Goal: Task Accomplishment & Management: Complete application form

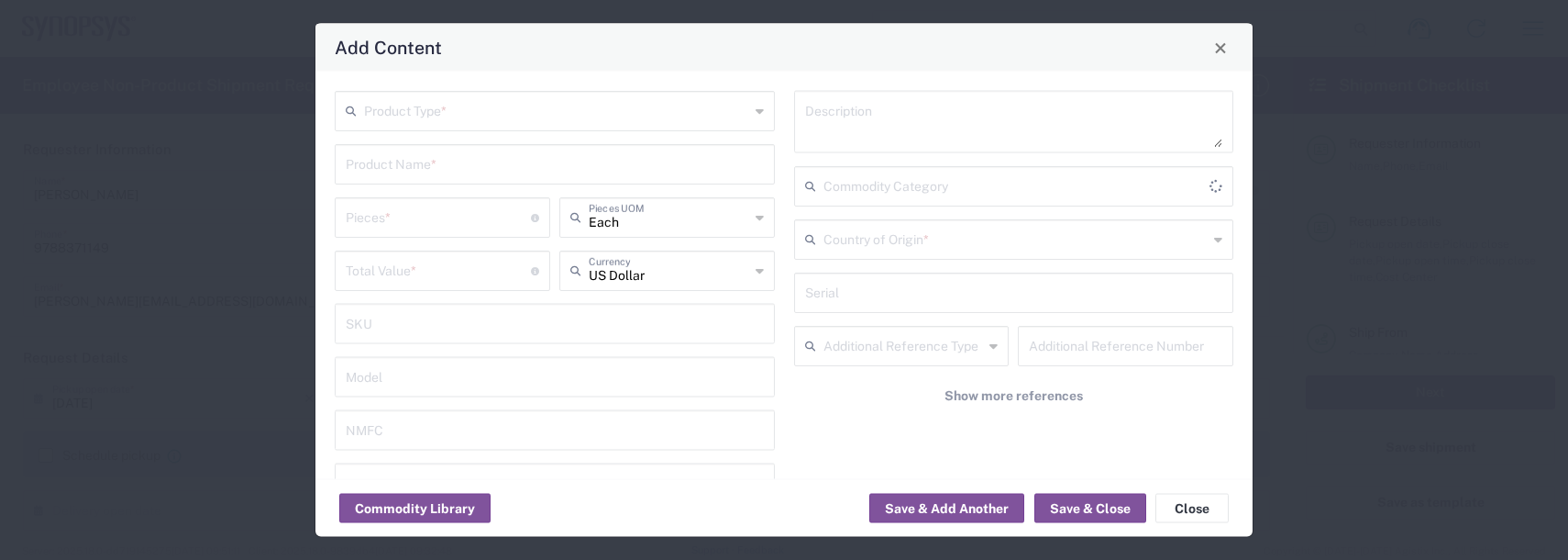
scroll to position [1560, 0]
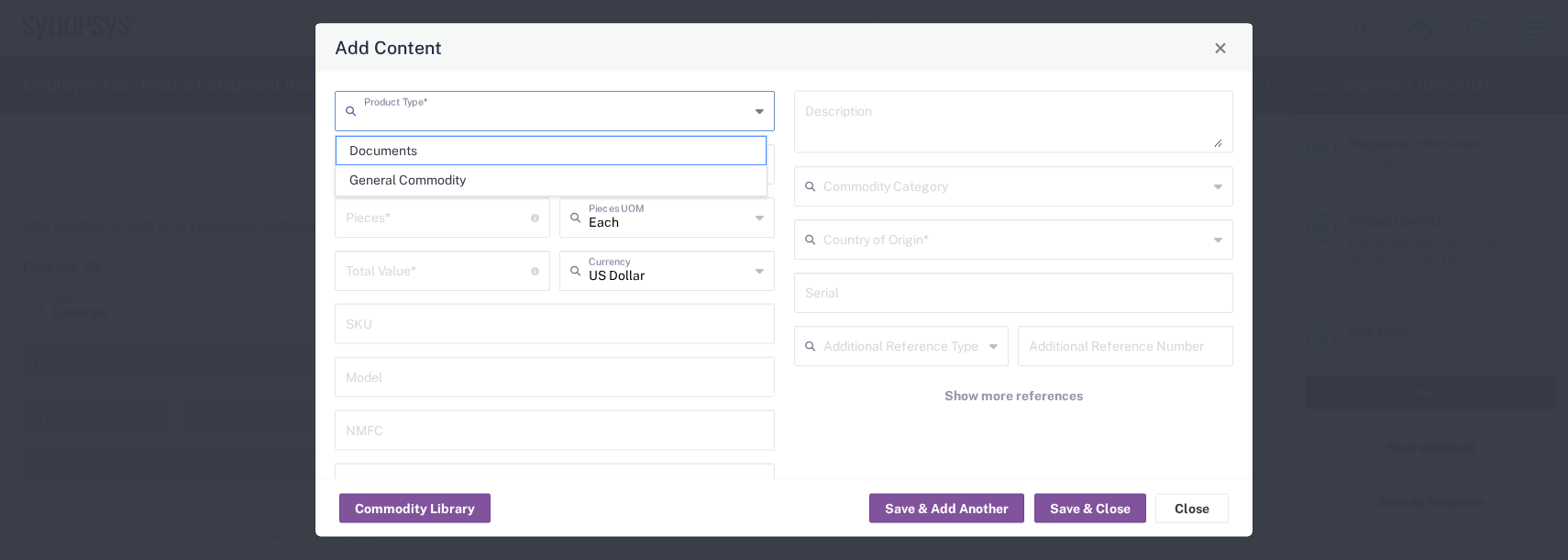
click at [380, 119] on input "text" at bounding box center [557, 110] width 385 height 32
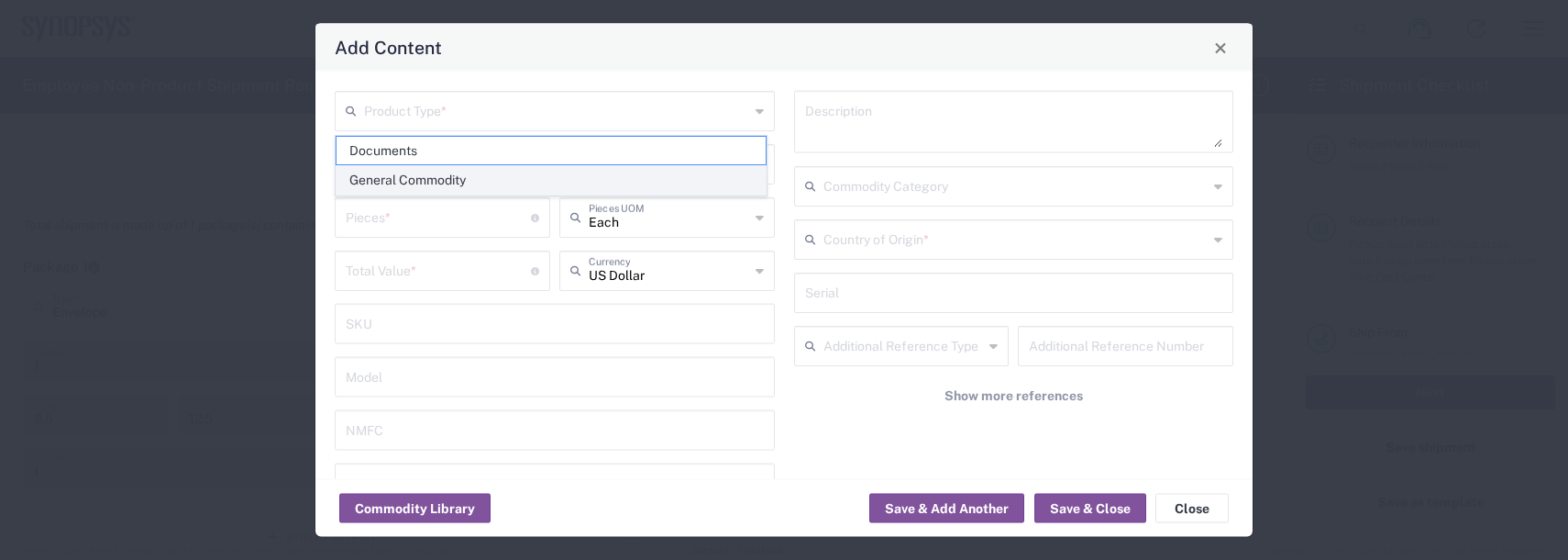
click at [408, 180] on span "General Commodity" at bounding box center [551, 180] width 429 height 28
type input "General Commodity"
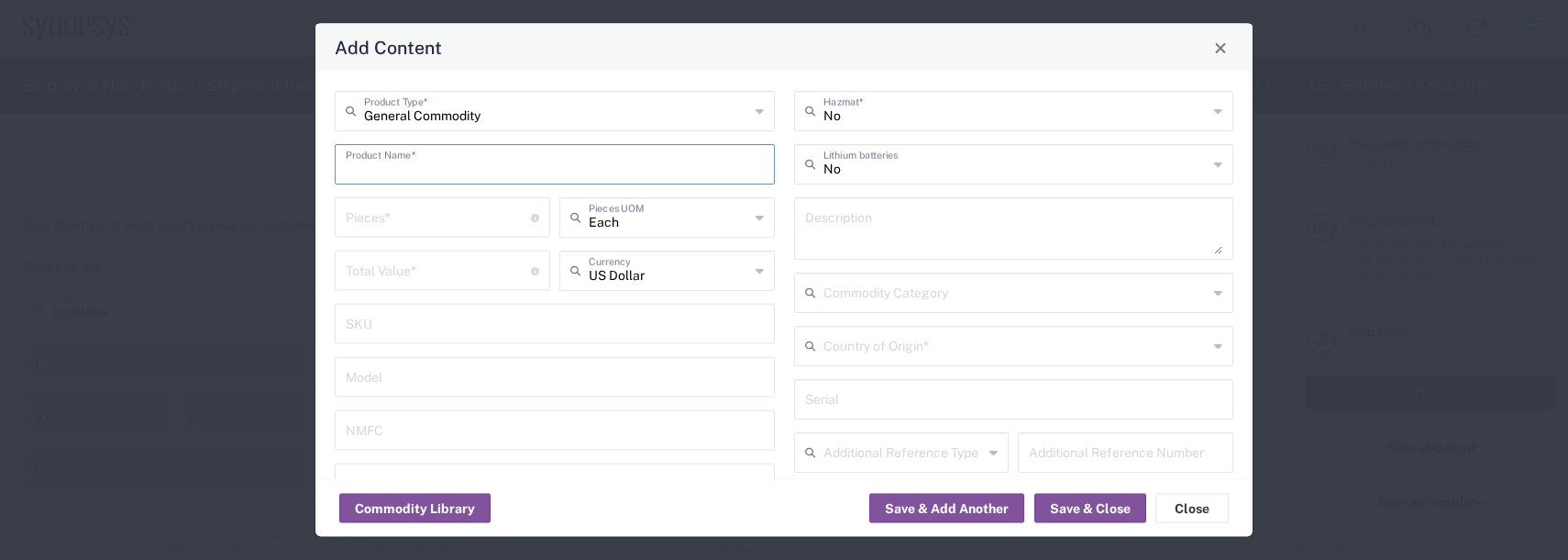
click at [389, 154] on input "text" at bounding box center [555, 163] width 418 height 32
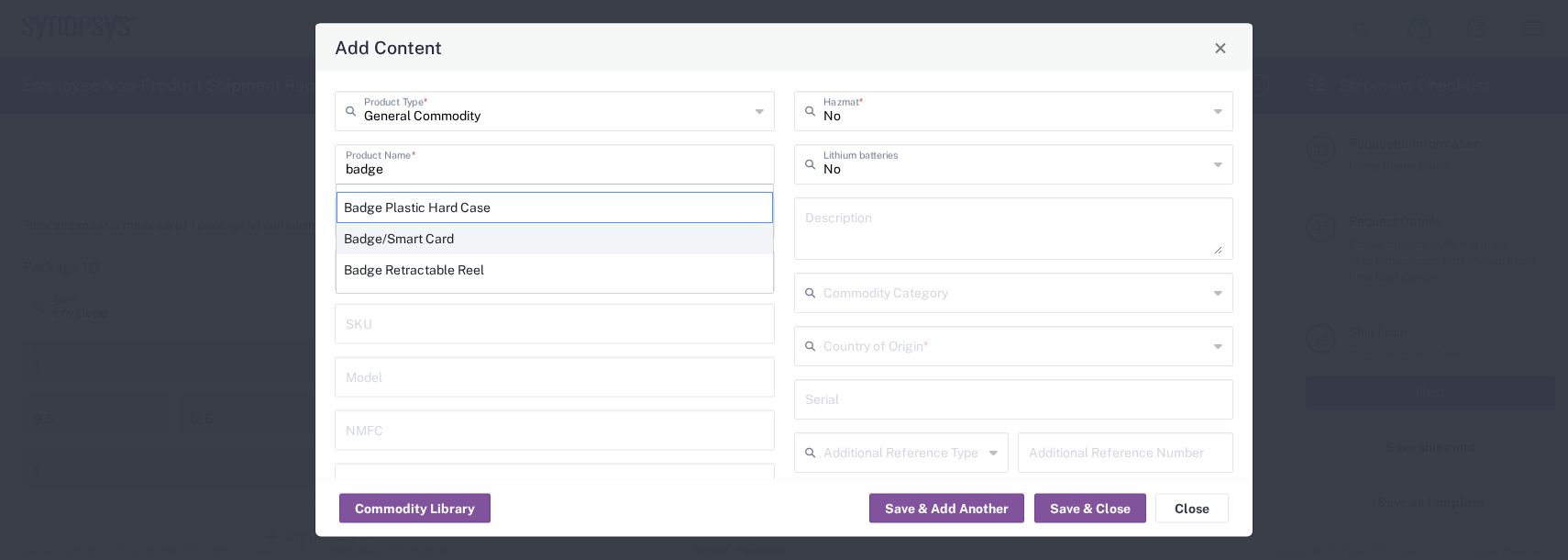
click at [383, 236] on div "Badge/Smart Card" at bounding box center [555, 238] width 437 height 31
type input "Badge/Smart Card"
type input "10.15"
type textarea "Badge/Smart Card"
type input "[GEOGRAPHIC_DATA]"
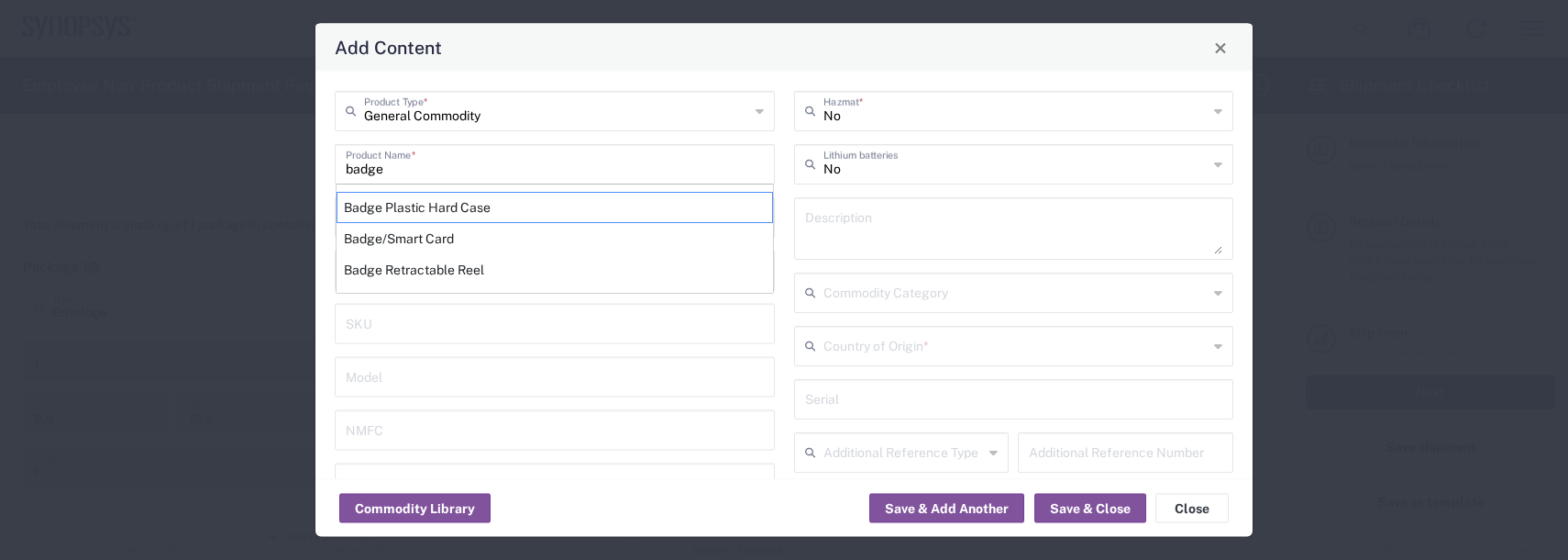
type input "8523.52.0090"
type input "BIS"
type input "EAR99"
type input "NLR - No License Required"
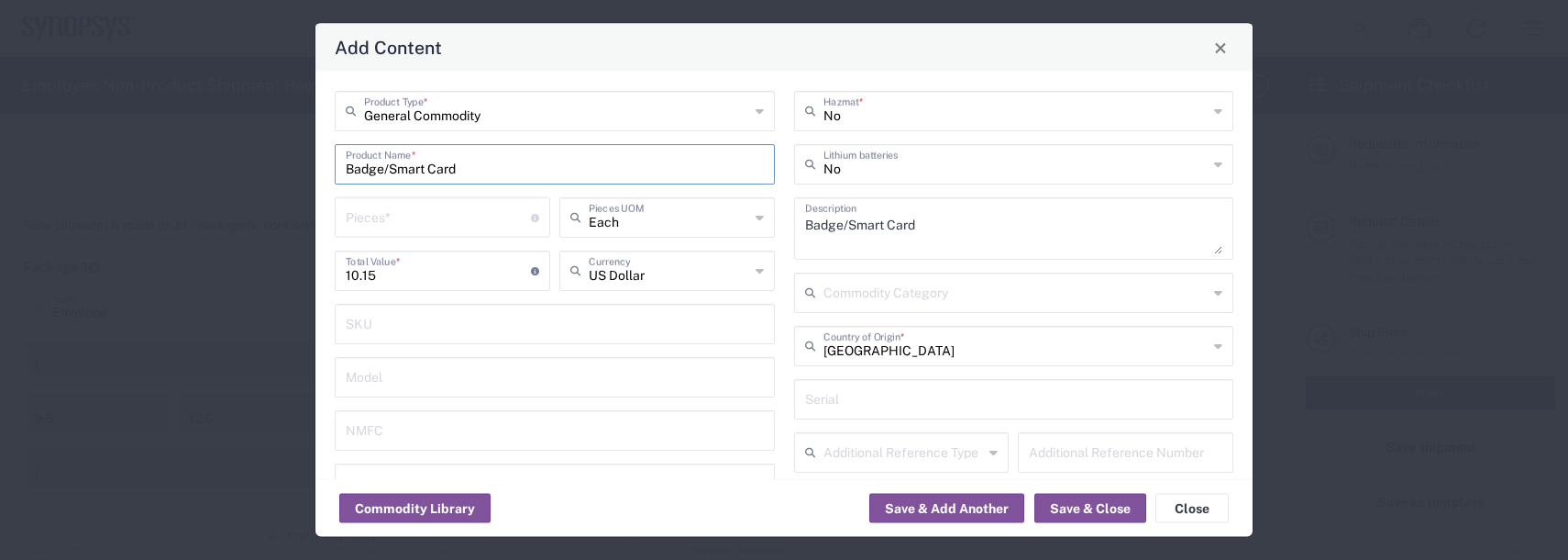
click at [379, 222] on input "number" at bounding box center [439, 216] width 186 height 32
type input "2"
type input "20.3"
type input "2"
click at [928, 496] on button "Save & Add Another" at bounding box center [946, 508] width 155 height 29
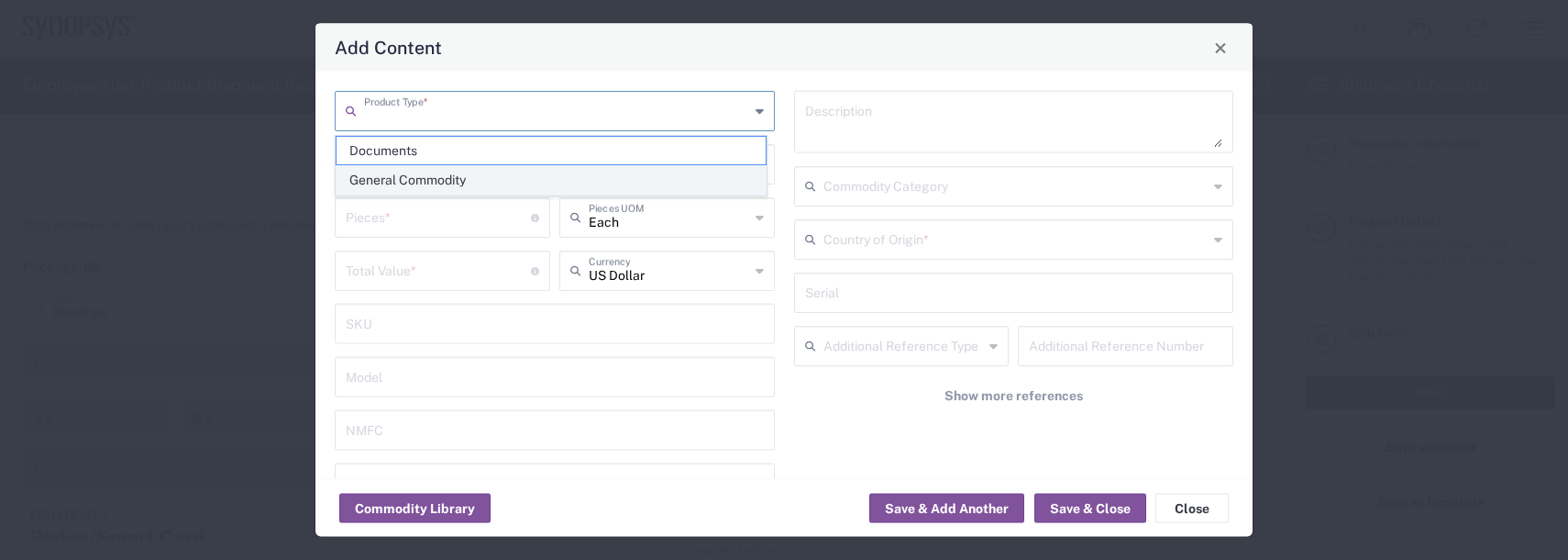
drag, startPoint x: 438, startPoint y: 108, endPoint x: 406, endPoint y: 178, distance: 77.0
click at [437, 108] on input "text" at bounding box center [557, 110] width 385 height 32
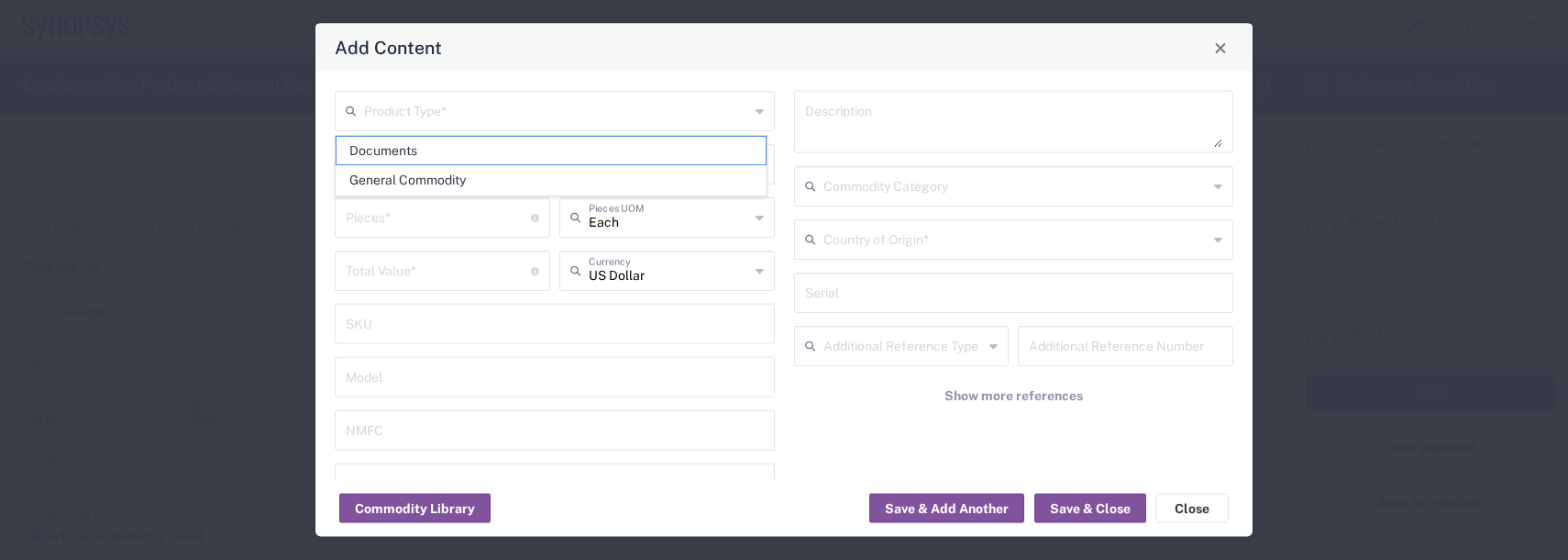
drag, startPoint x: 404, startPoint y: 182, endPoint x: 389, endPoint y: 165, distance: 22.7
click at [403, 180] on span "General Commodity" at bounding box center [551, 180] width 429 height 28
type input "General Commodity"
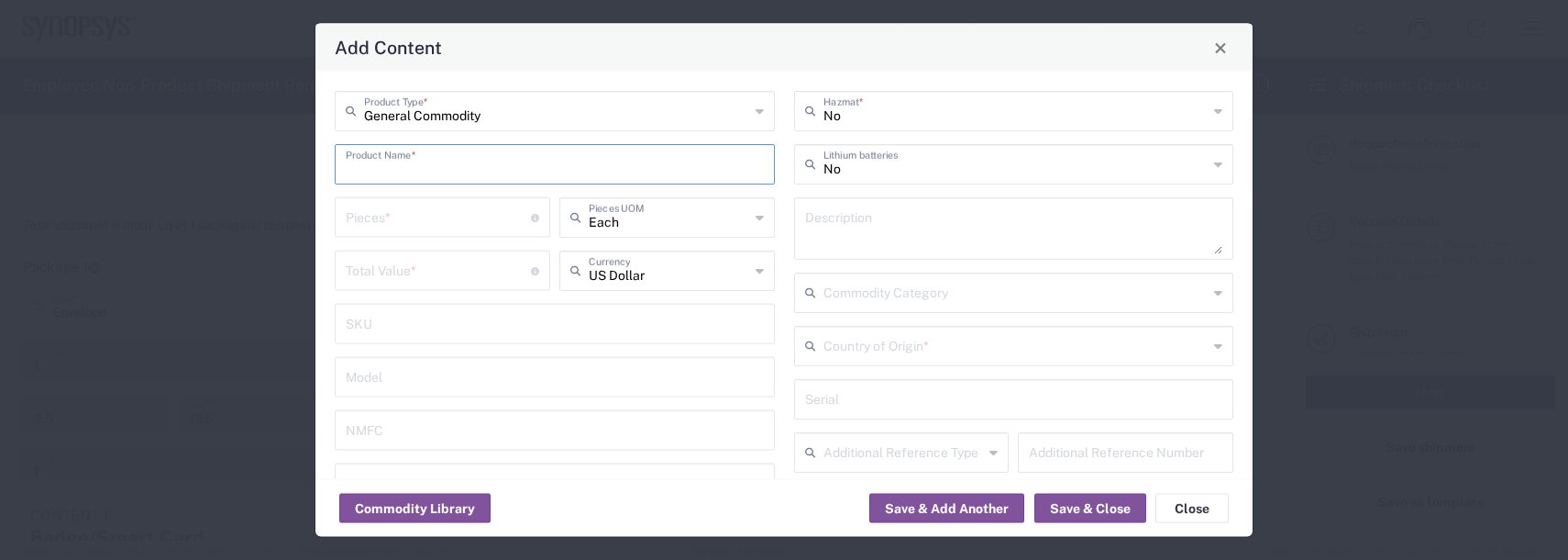
click at [389, 164] on input "text" at bounding box center [555, 163] width 418 height 32
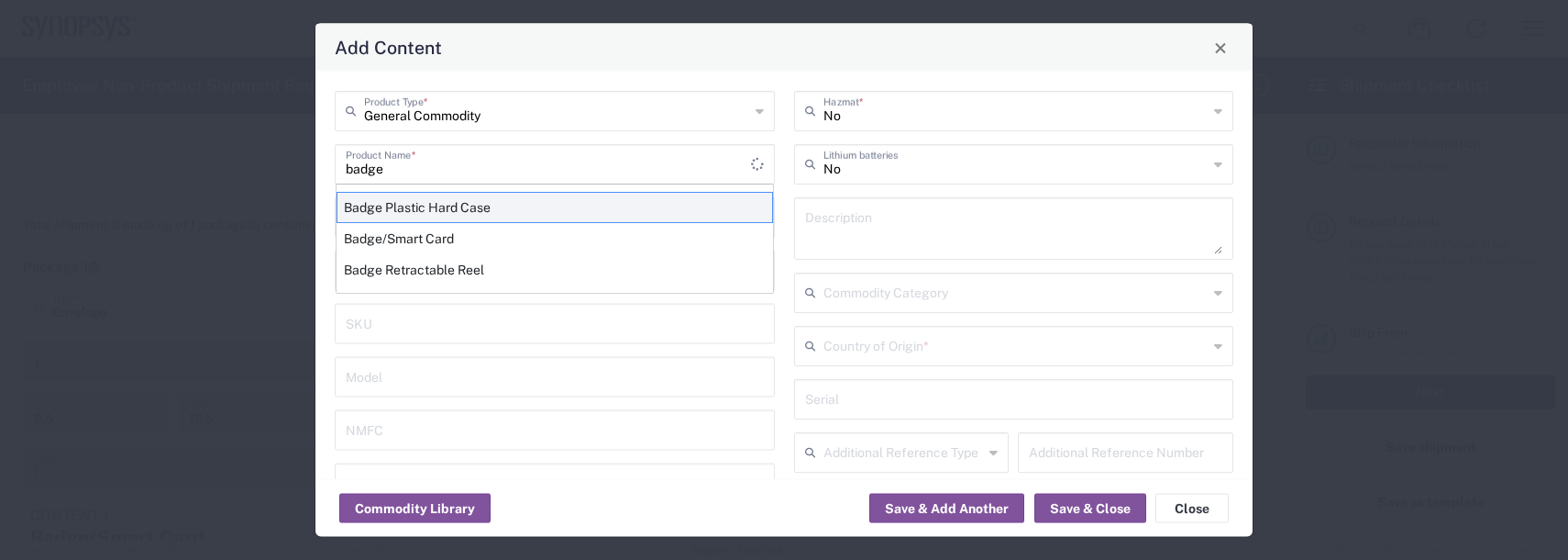
click at [405, 210] on div "Badge Plastic Hard Case" at bounding box center [555, 207] width 437 height 31
type input "Badge Plastic Hard Case"
type input "1.25"
type textarea "Badge Plastic Hard Case"
type input "[GEOGRAPHIC_DATA]"
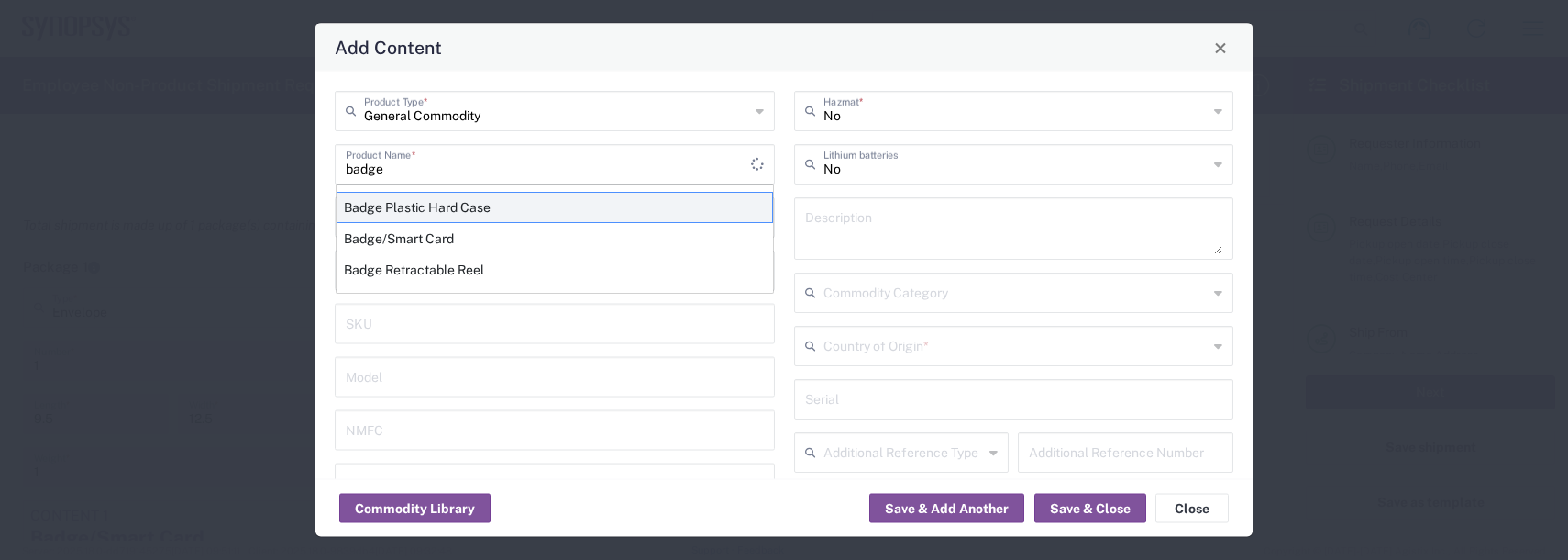
type input "4202.32.0000"
type input "BIS"
type input "EAR99"
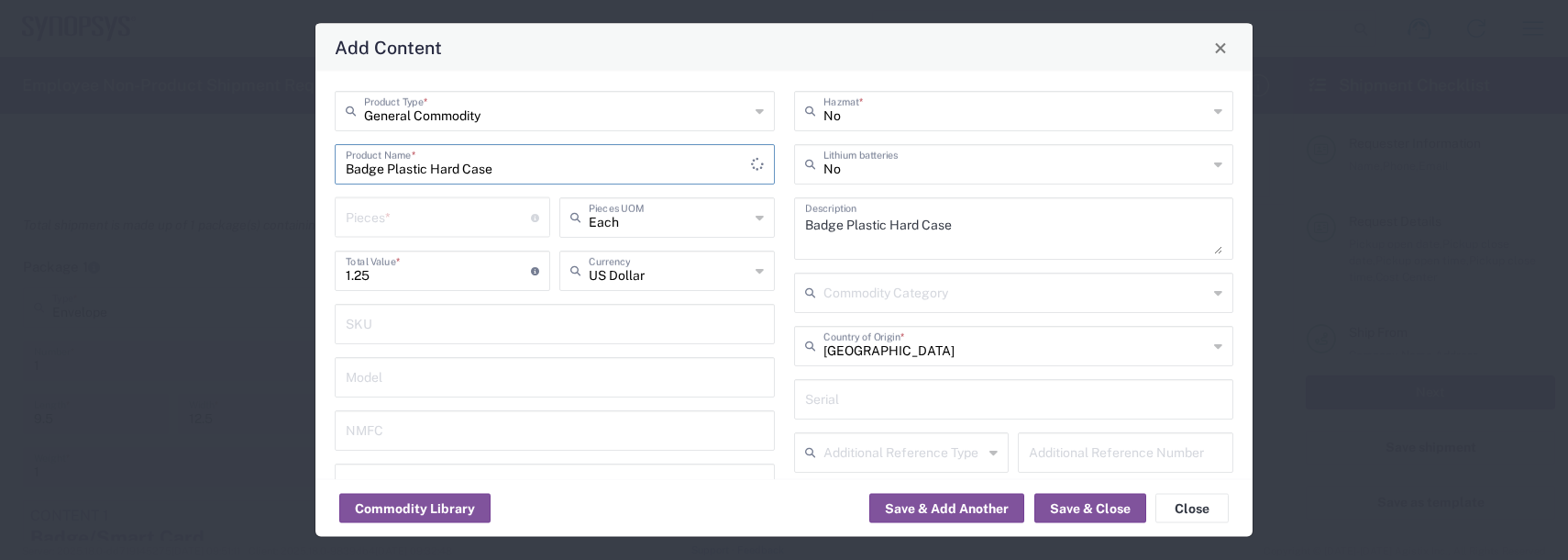
type input "NLR - No License Required"
click at [399, 214] on input "number" at bounding box center [439, 216] width 186 height 32
type input "2"
type input "2.5"
type input "2"
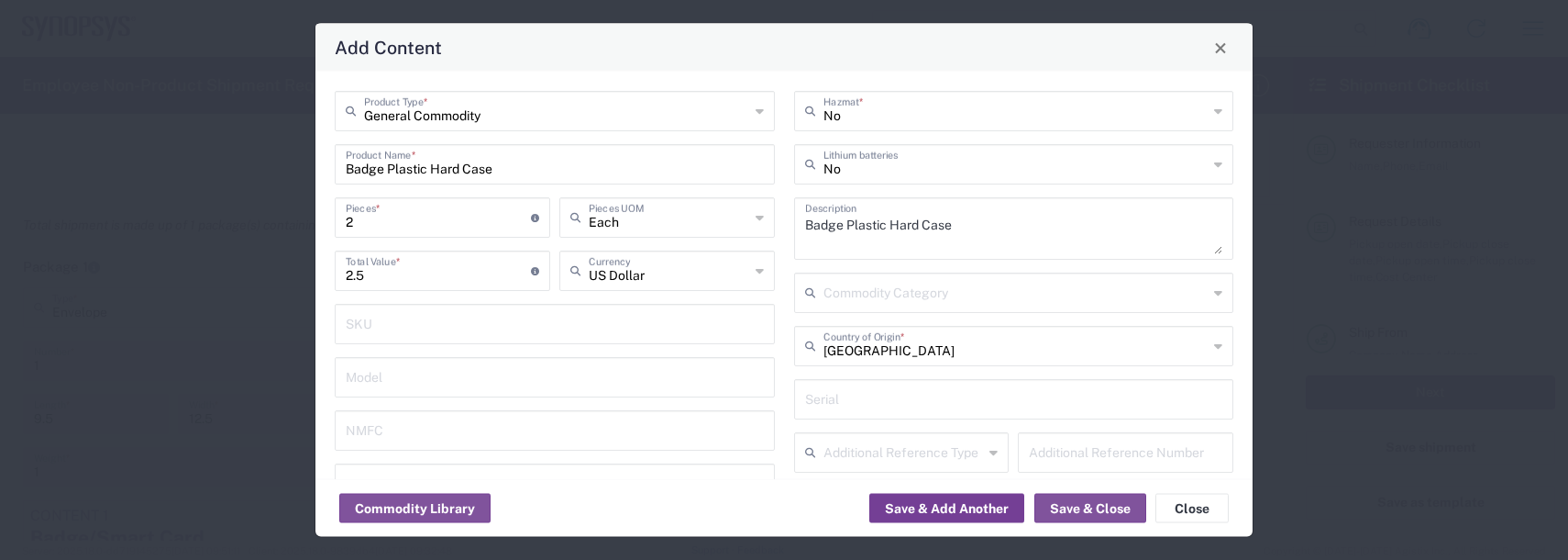
click at [895, 503] on button "Save & Add Another" at bounding box center [946, 508] width 155 height 29
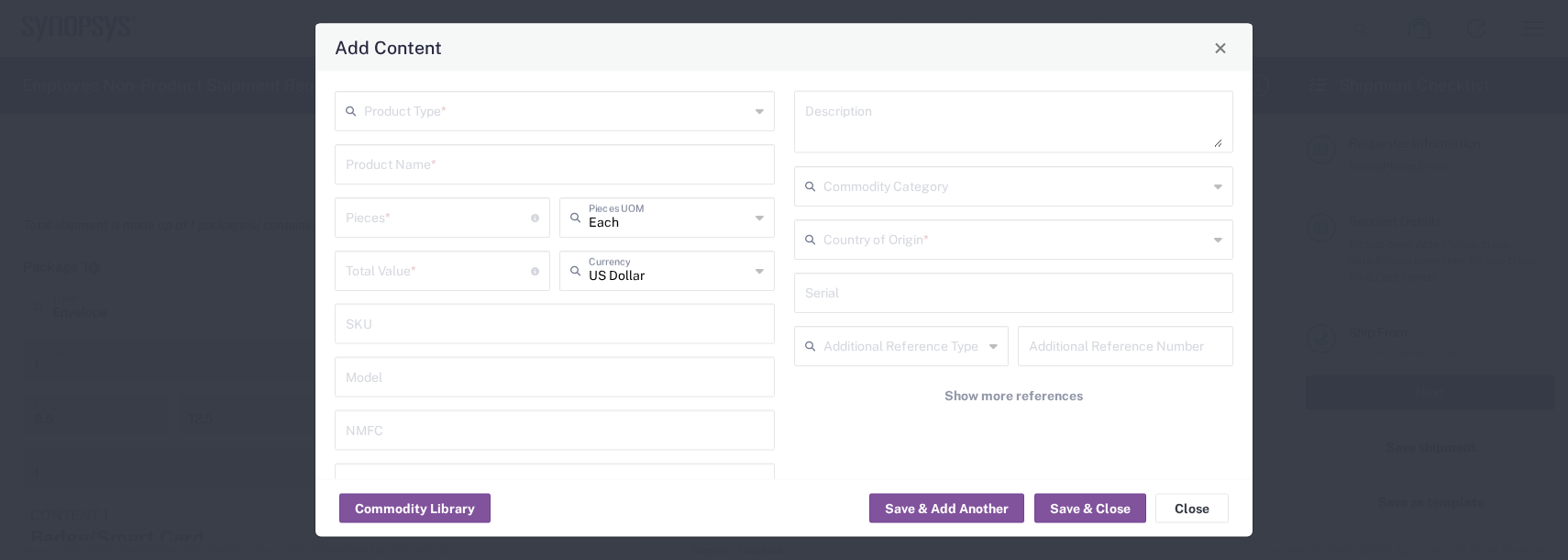
click at [412, 124] on div "Product Type *" at bounding box center [555, 111] width 440 height 40
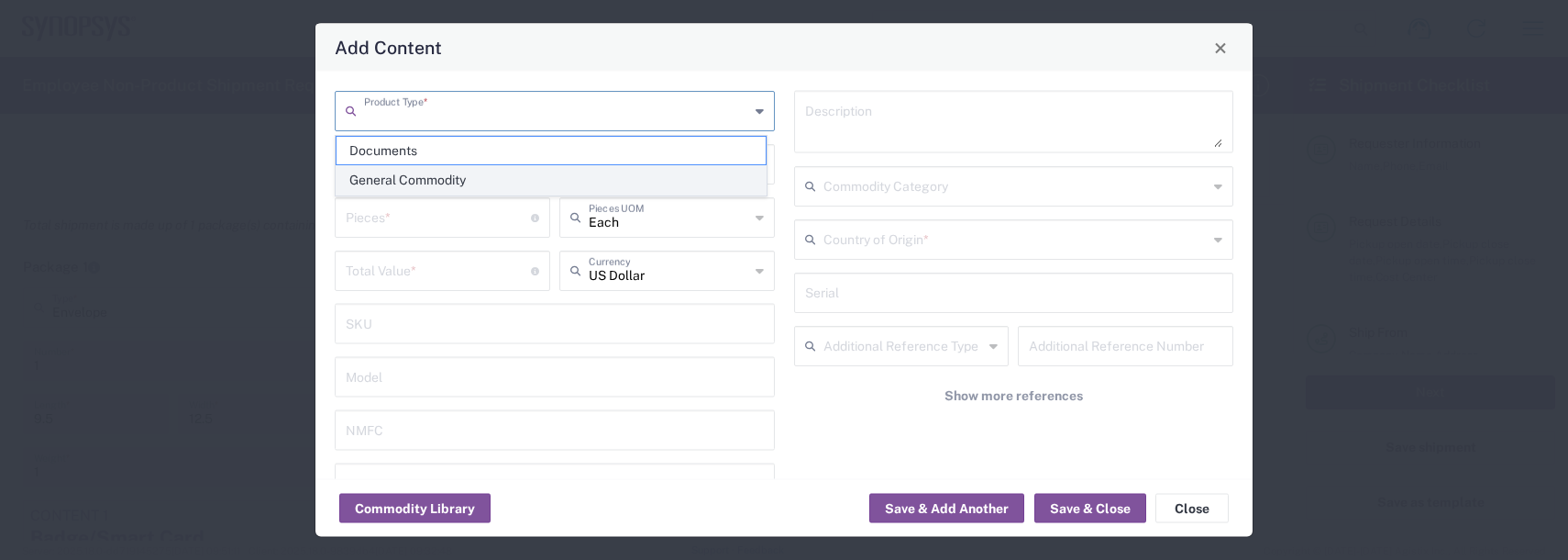
click at [396, 180] on span "General Commodity" at bounding box center [551, 180] width 429 height 28
type input "General Commodity"
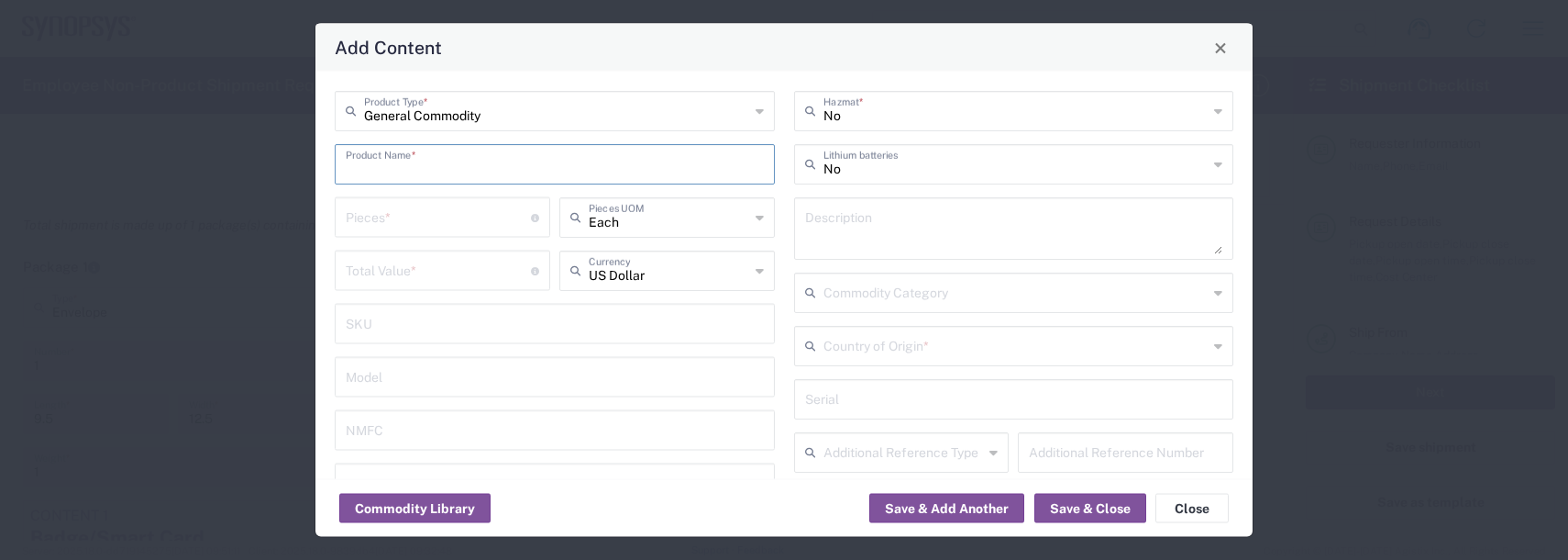
click at [392, 167] on input "text" at bounding box center [555, 163] width 418 height 32
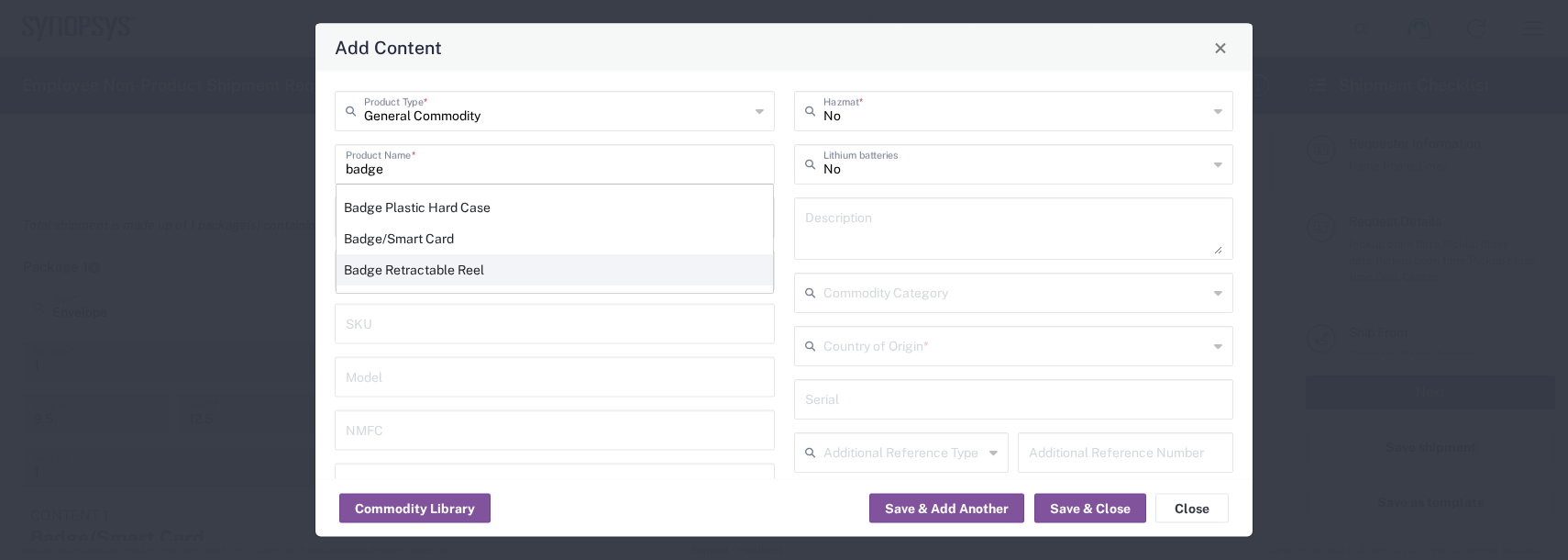
click at [407, 276] on div "Badge Retractable Reel" at bounding box center [555, 270] width 437 height 31
type input "Badge Retractable Reel"
type input "1.85"
type textarea "Badge Retractable Reel"
type input "[GEOGRAPHIC_DATA]"
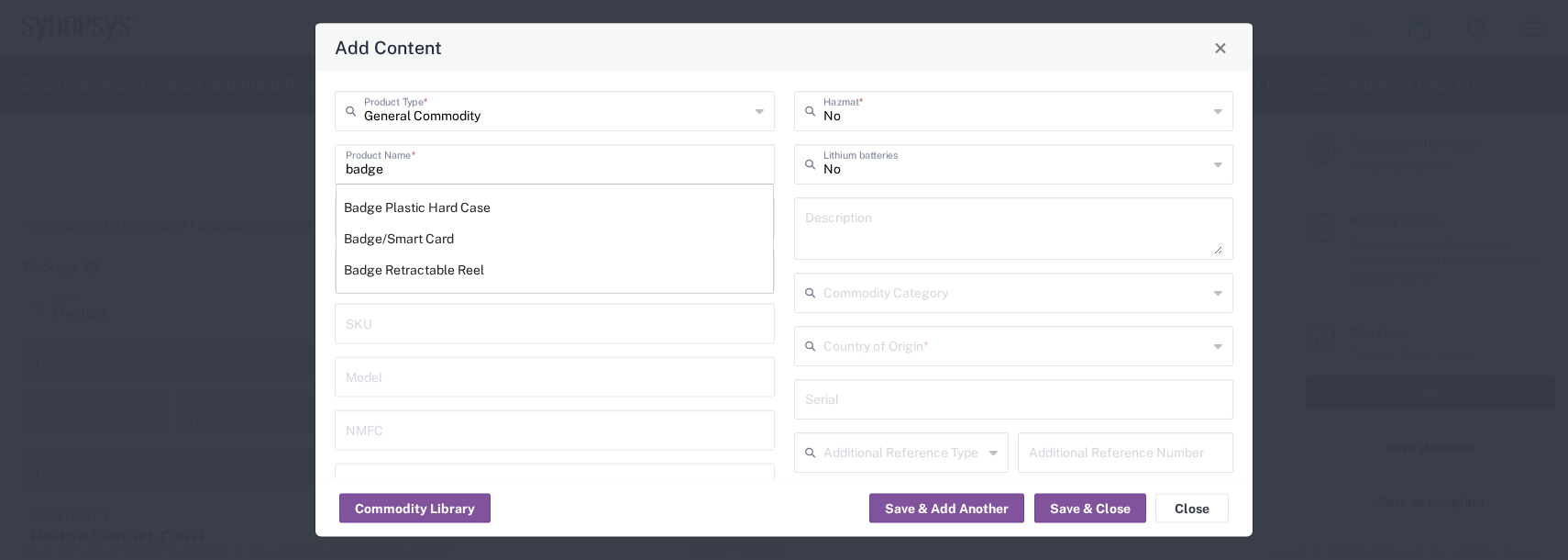
type input "7326.90.8695"
type input "BIS"
type input "EAR99"
type input "7326.90.9010"
type input "NLR - No License Required"
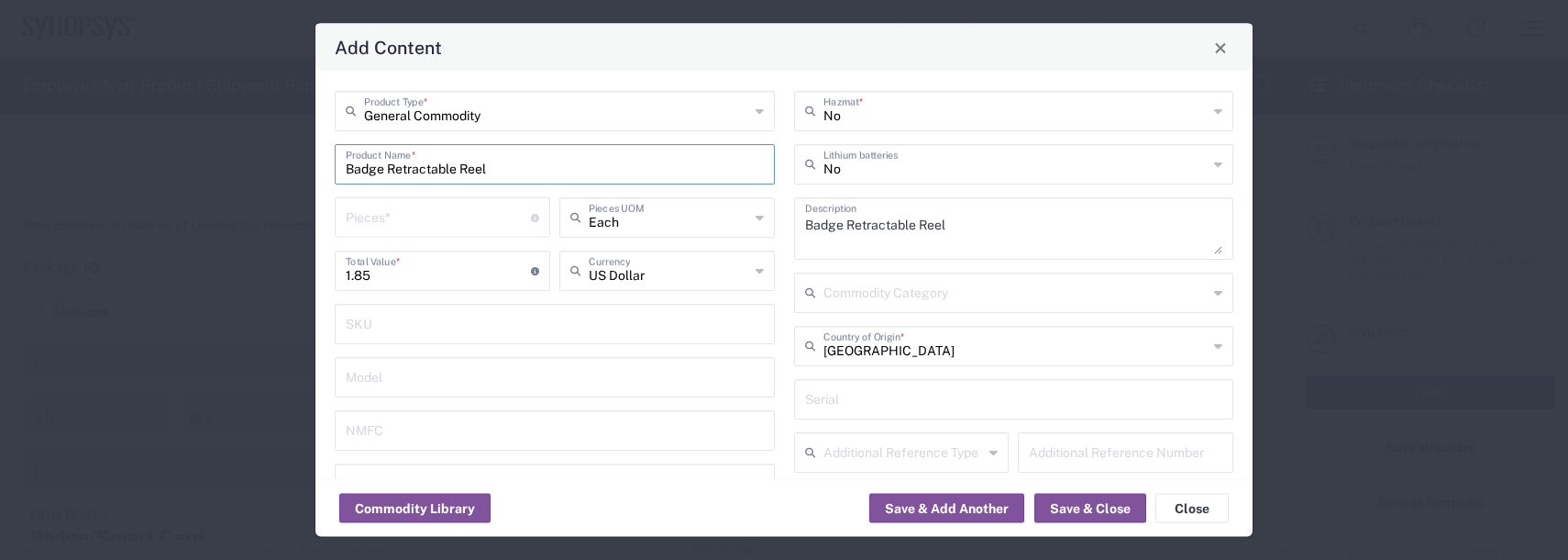
click at [389, 214] on input "number" at bounding box center [439, 216] width 186 height 32
type input "2"
type input "3.7"
type input "2"
click at [949, 503] on button "Save & Add Another" at bounding box center [946, 508] width 155 height 29
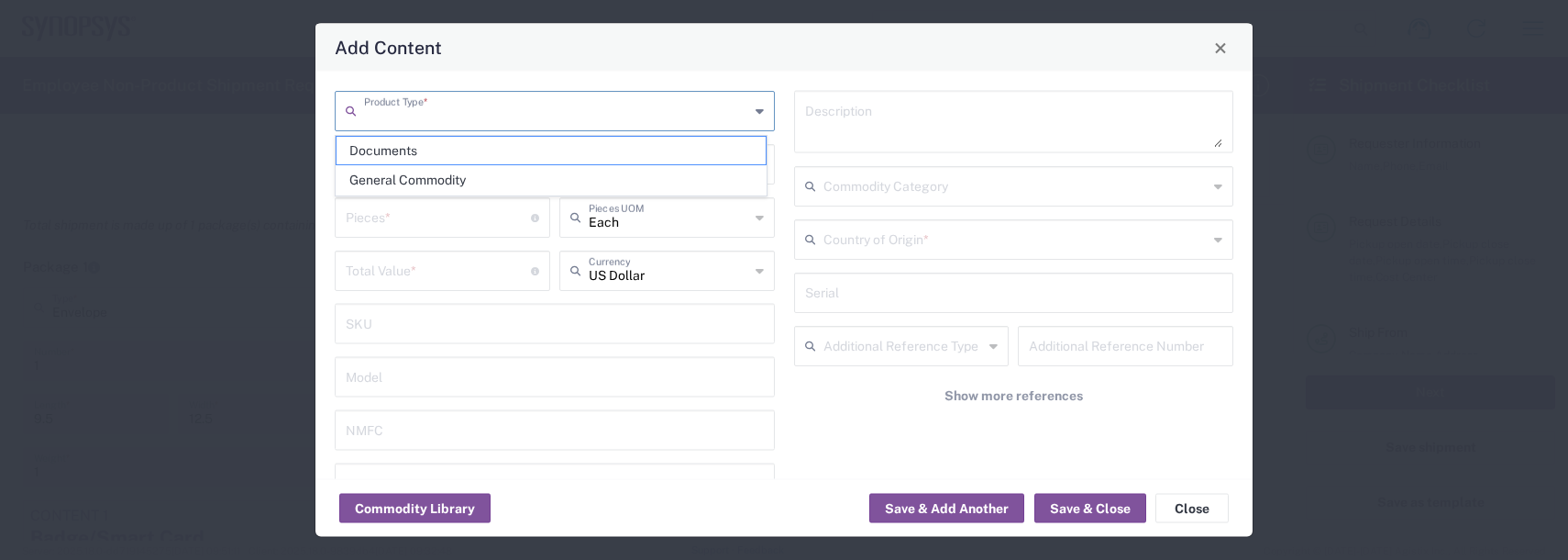
click at [386, 110] on input "text" at bounding box center [557, 110] width 385 height 32
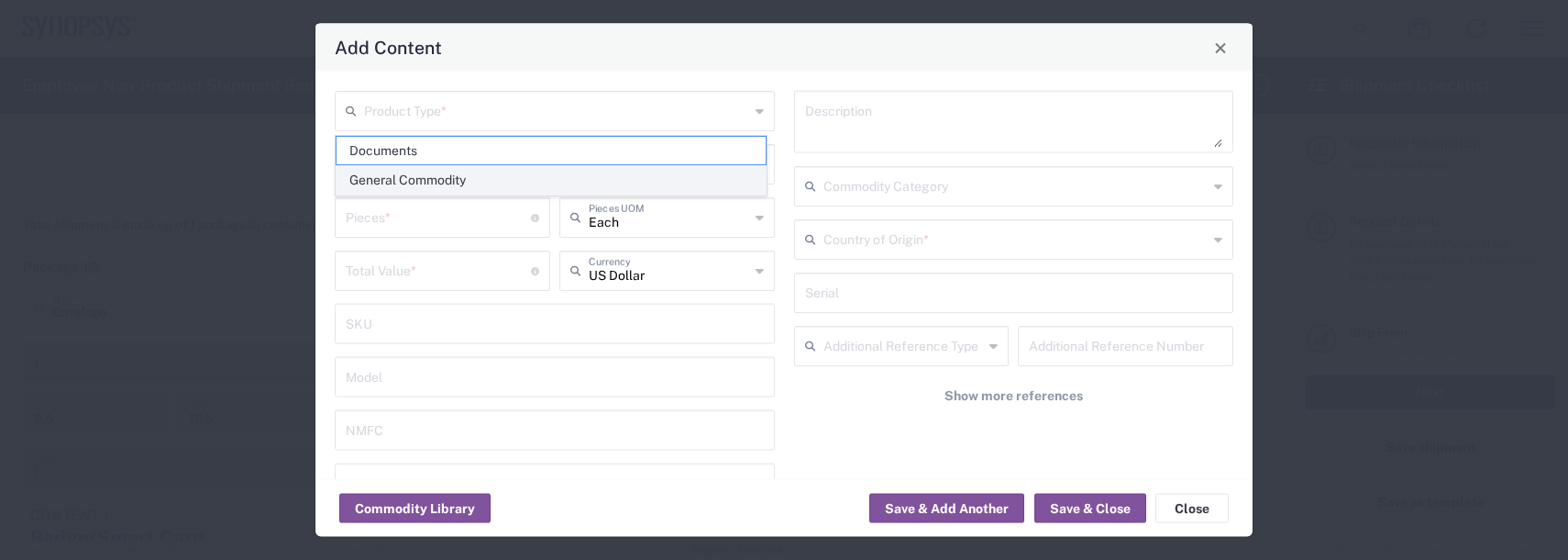
click at [391, 177] on span "General Commodity" at bounding box center [551, 180] width 429 height 28
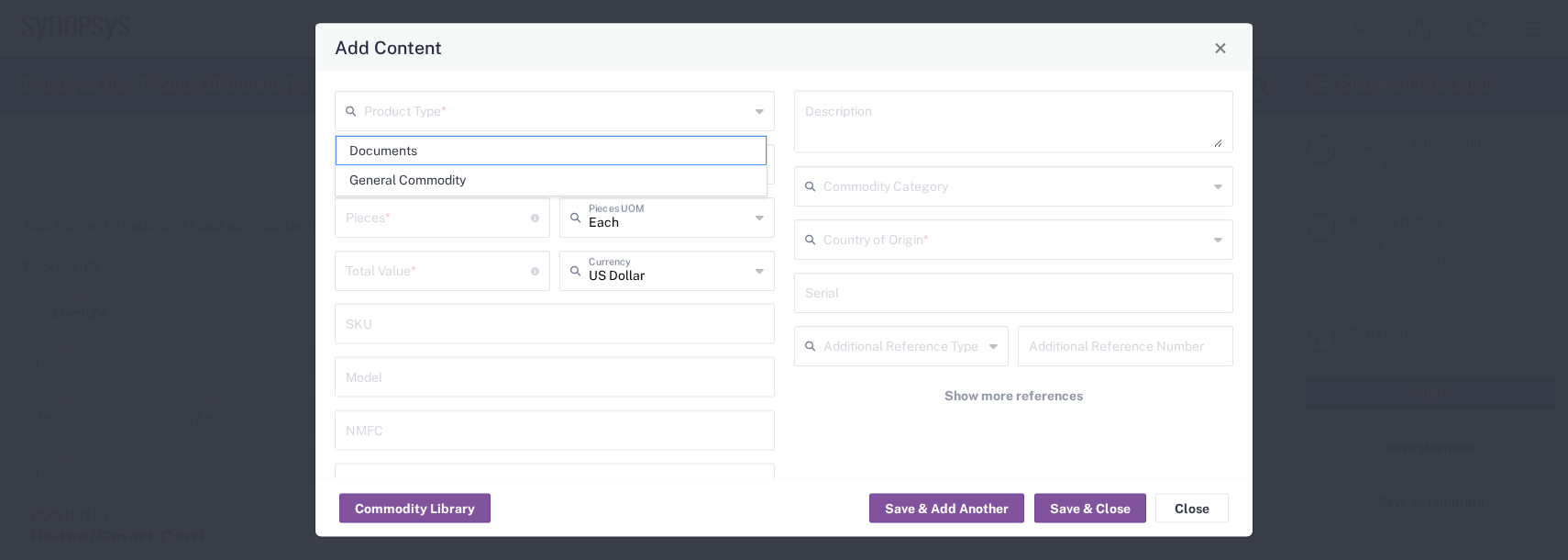
type input "General Commodity"
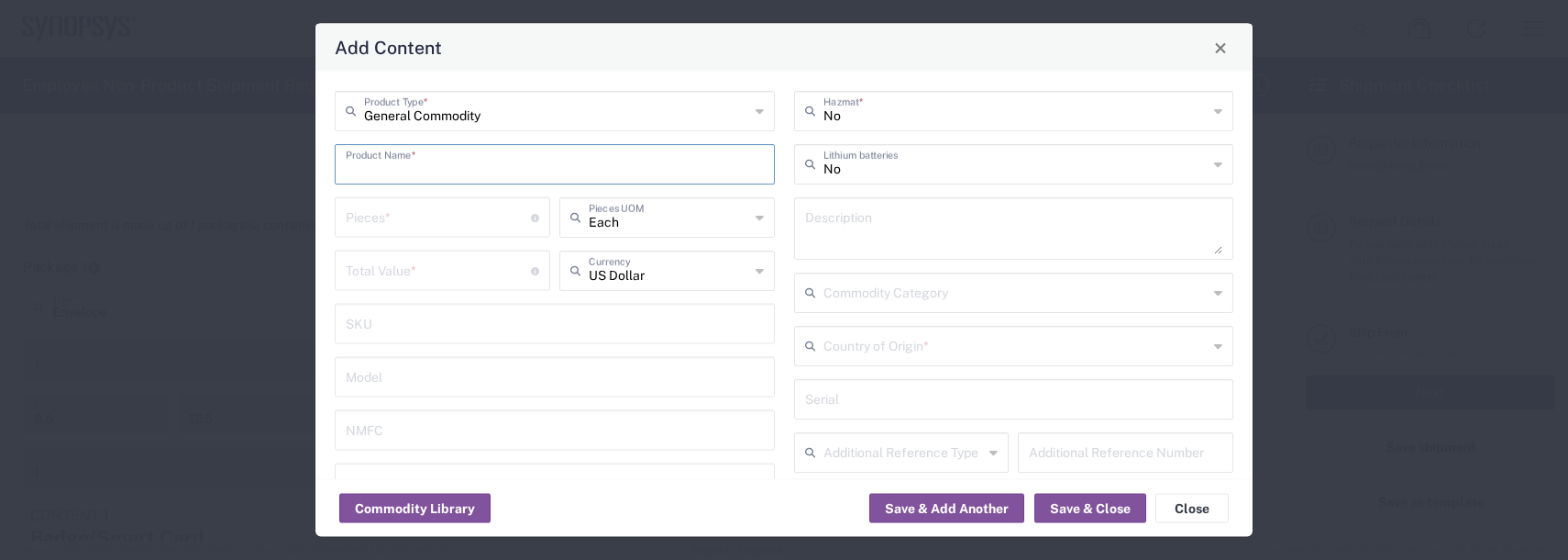
click at [385, 160] on input "text" at bounding box center [555, 163] width 418 height 32
click at [405, 206] on div "Lanyard" at bounding box center [555, 207] width 437 height 31
type input "Lanyard"
type input "1.7"
type textarea "Lanyard for ID Badge"
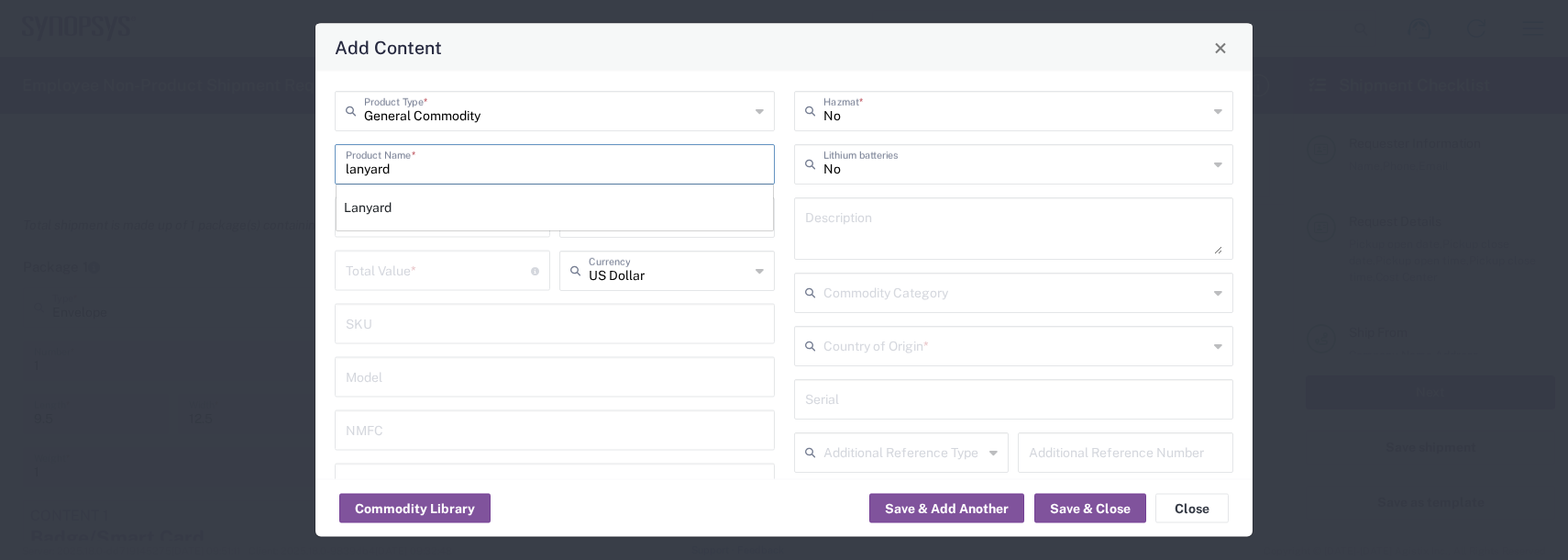
type input "[GEOGRAPHIC_DATA]"
type input "5609.00.3000"
type input "BIS"
type input "EAR99"
type input "NLR - No License Required"
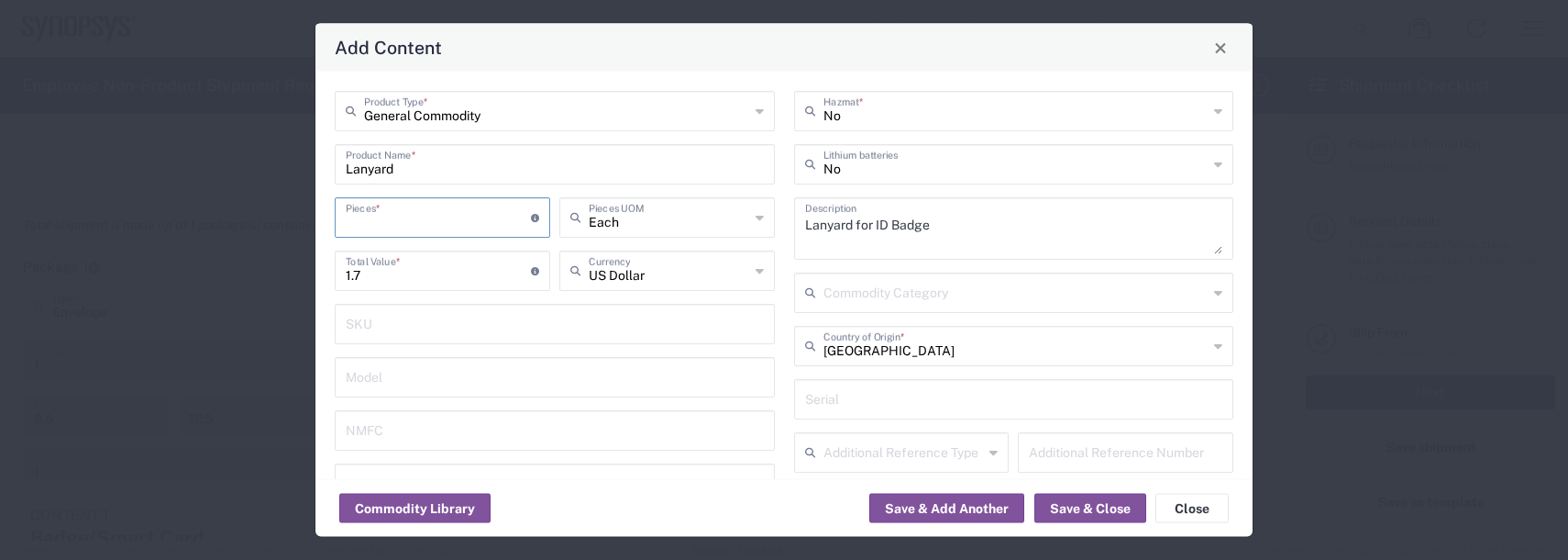
click at [384, 204] on input "number" at bounding box center [439, 216] width 186 height 32
type input "2"
type input "3.4"
type input "2"
click at [1114, 506] on button "Save & Close" at bounding box center [1090, 508] width 112 height 29
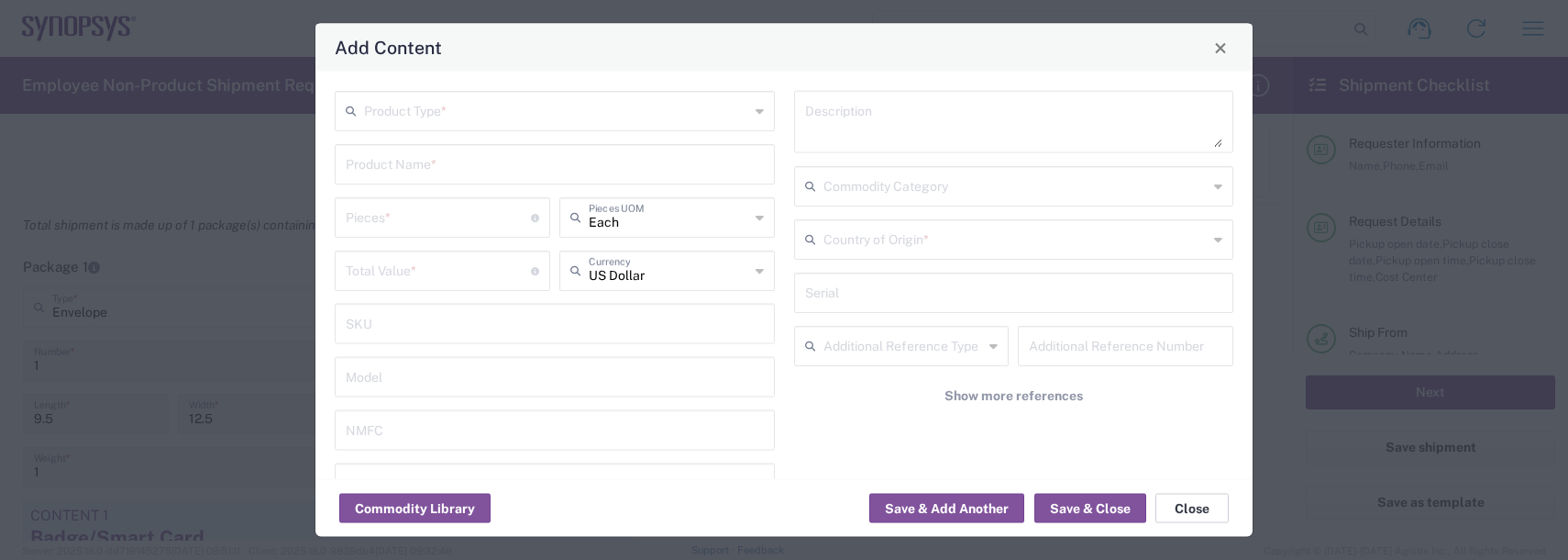
click at [1196, 506] on button "Close" at bounding box center [1192, 508] width 74 height 29
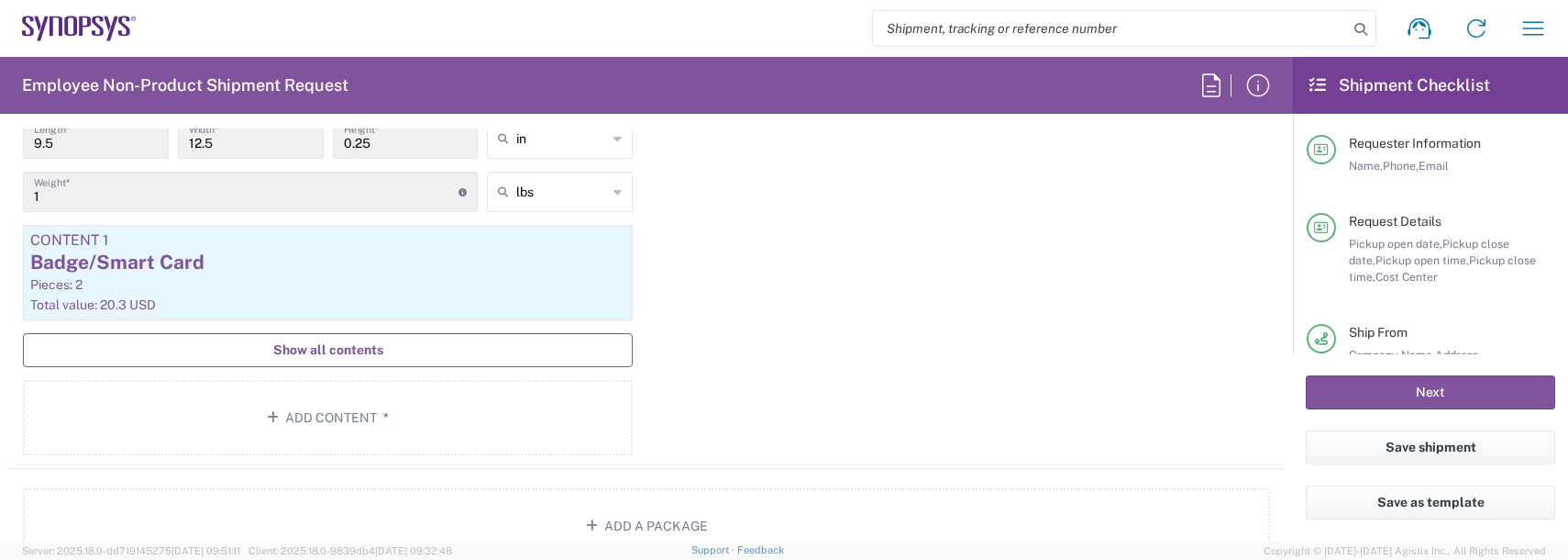
click at [334, 355] on span "Show all contents" at bounding box center [328, 349] width 110 height 17
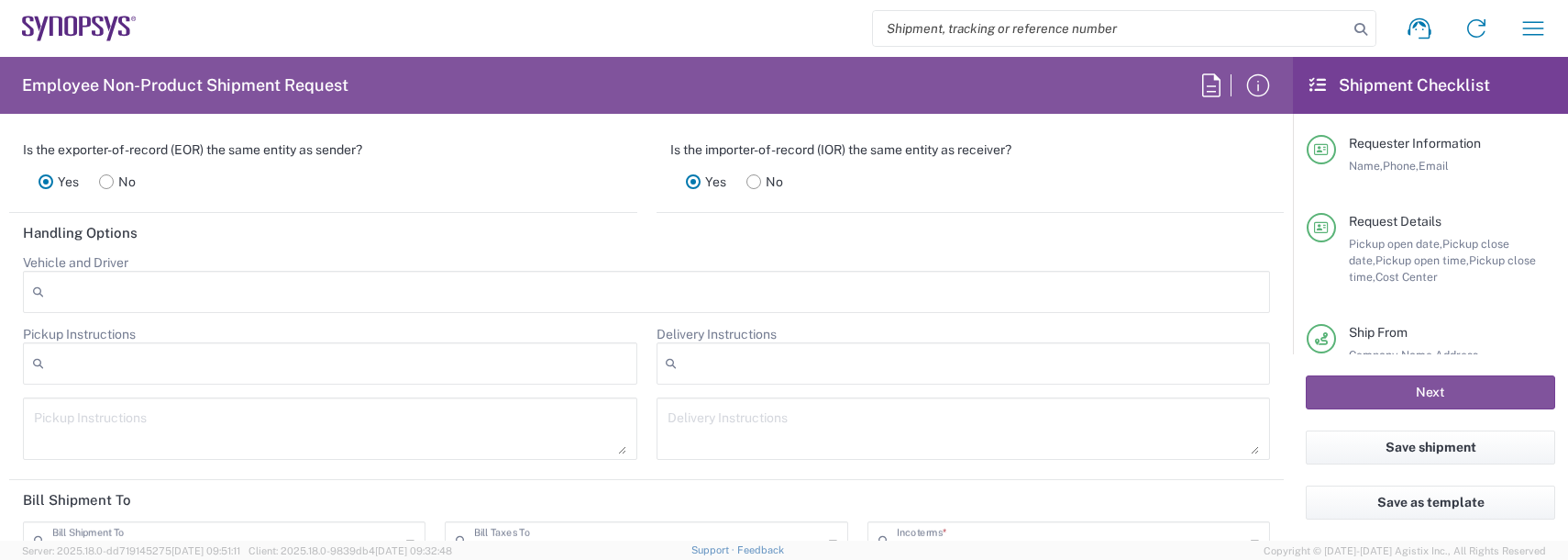
scroll to position [2845, 0]
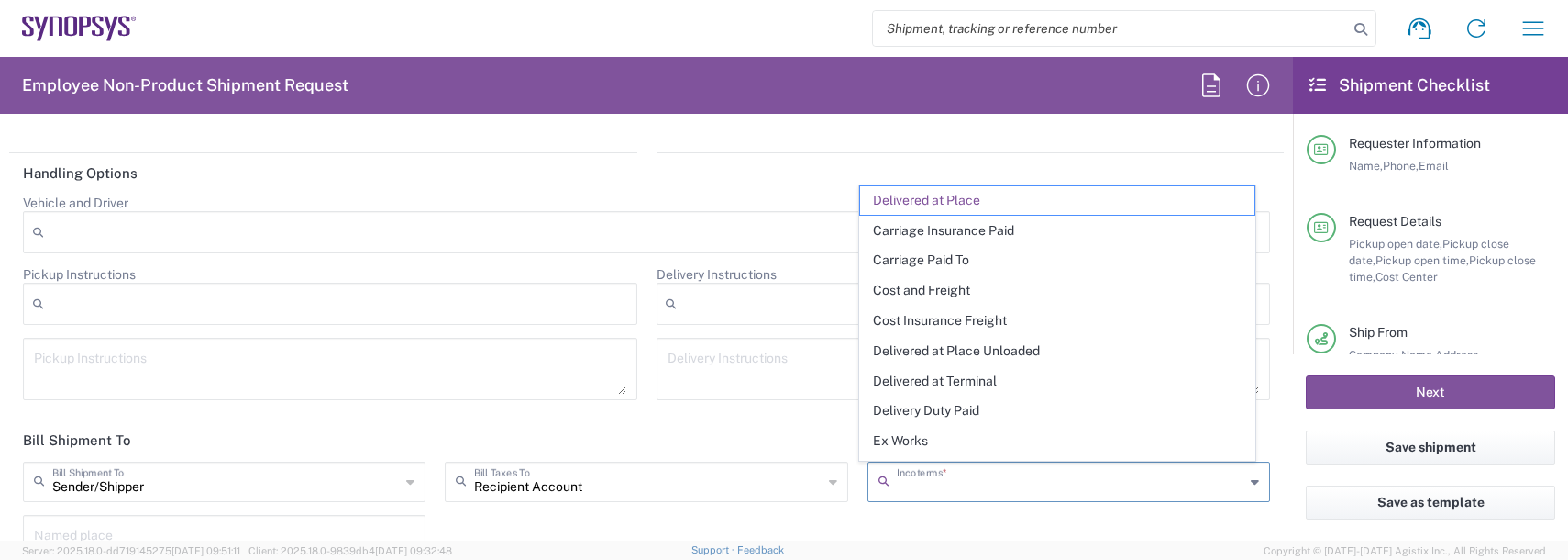
click at [972, 494] on input "text" at bounding box center [1070, 480] width 347 height 32
click at [956, 411] on span "Delivery Duty Paid" at bounding box center [1056, 410] width 394 height 28
type input "Sender/Shipper"
type input "Delivery Duty Paid"
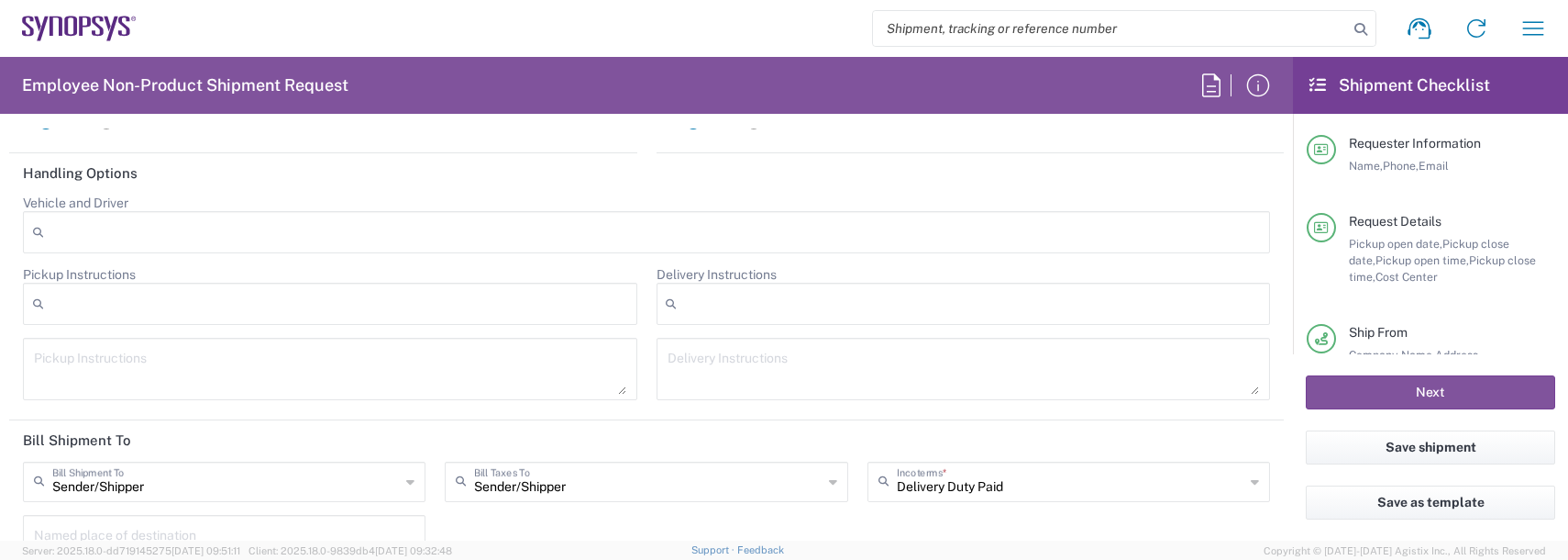
click at [910, 522] on div "Sender/[PERSON_NAME] Shipment To Sender/Shipper Recipient Account Third Party A…" at bounding box center [646, 514] width 1266 height 107
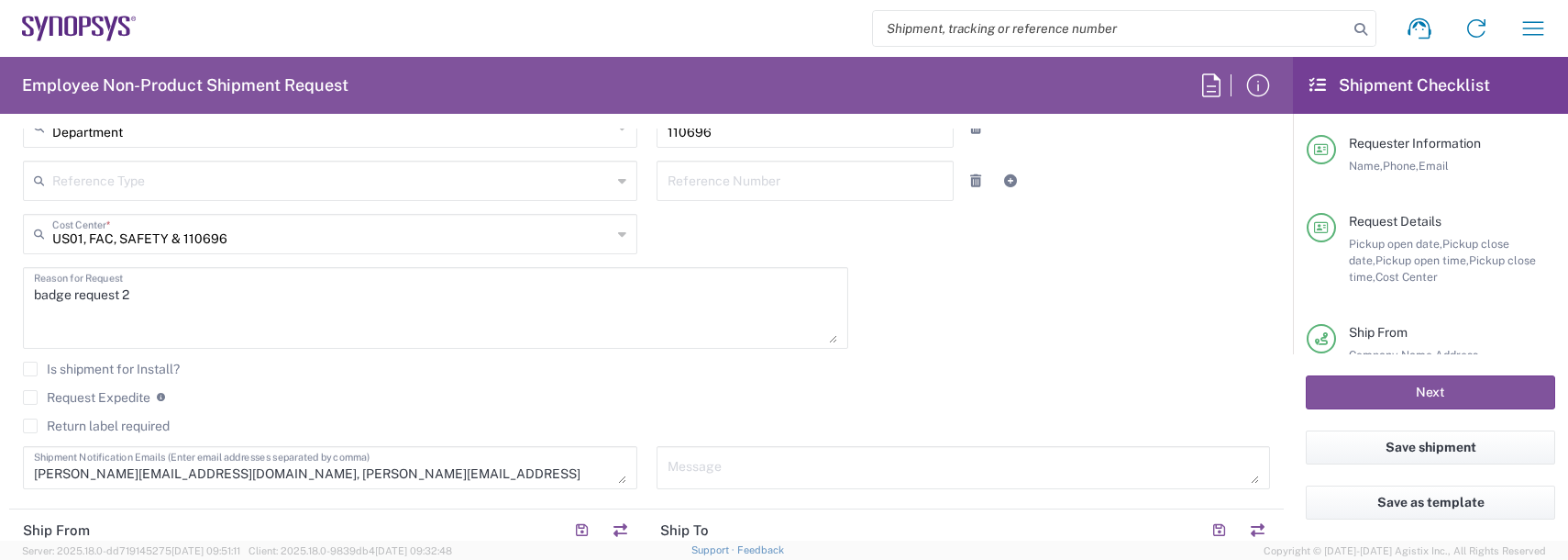
scroll to position [459, 0]
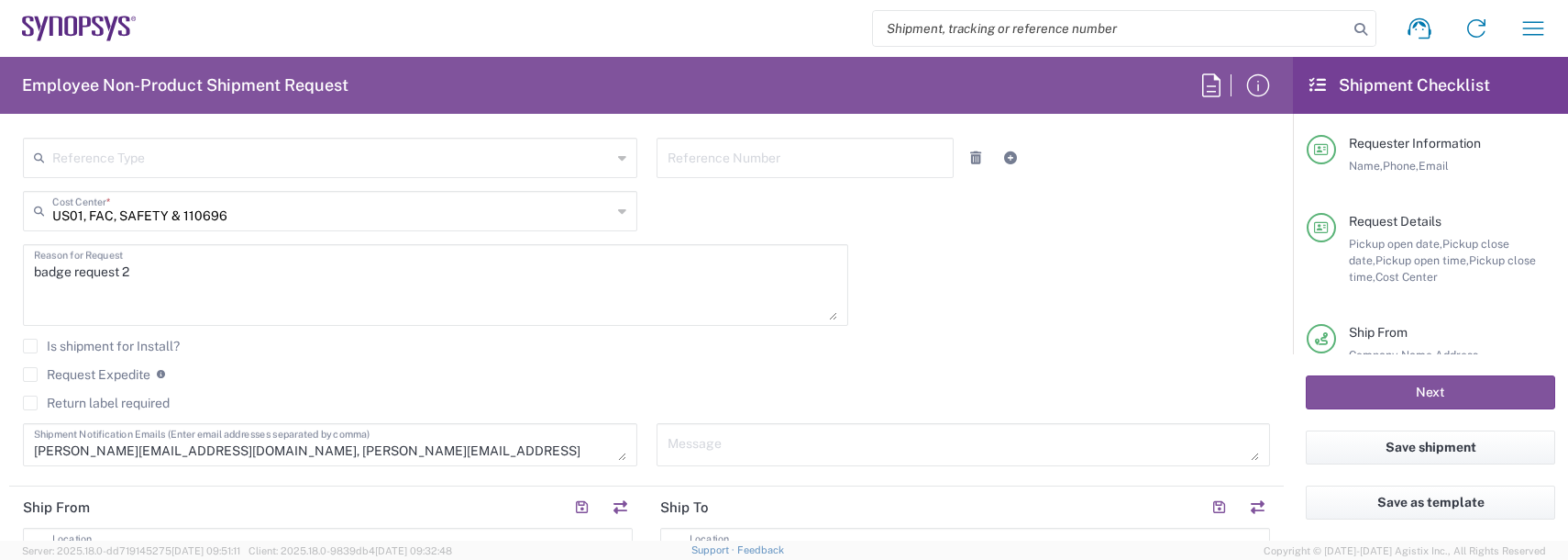
click at [74, 402] on label "Return label required" at bounding box center [96, 402] width 147 height 15
click at [30, 403] on input "Return label required" at bounding box center [30, 403] width 0 height 0
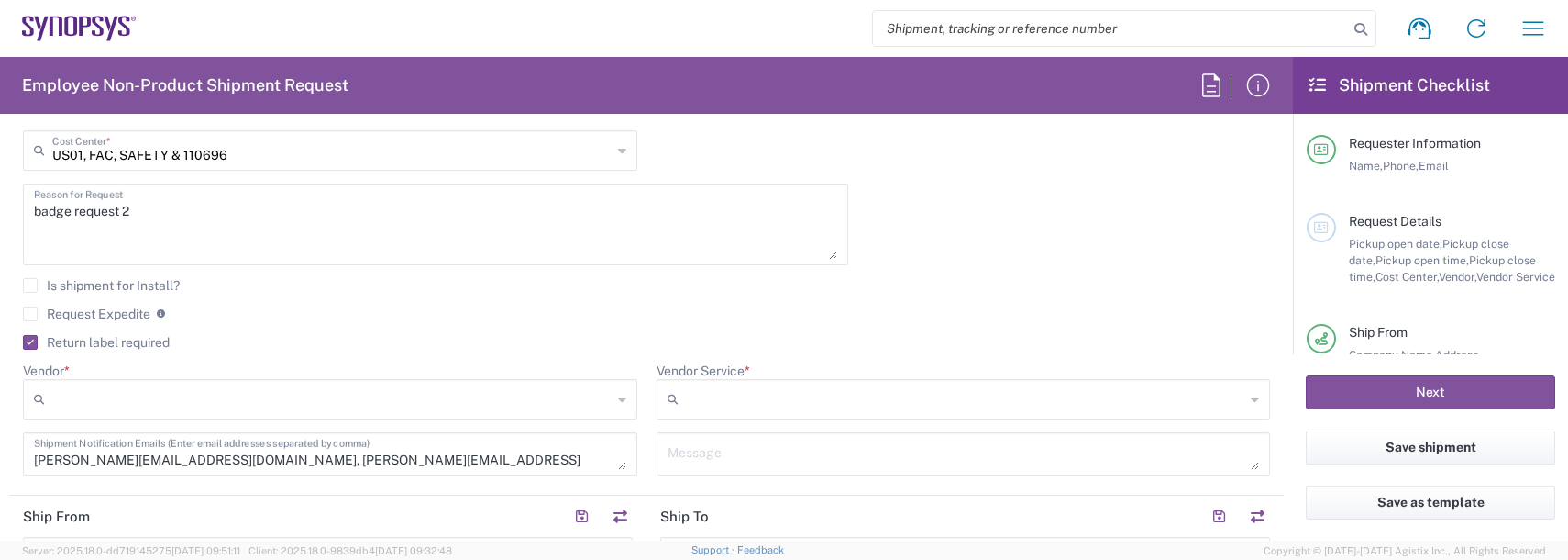
scroll to position [551, 0]
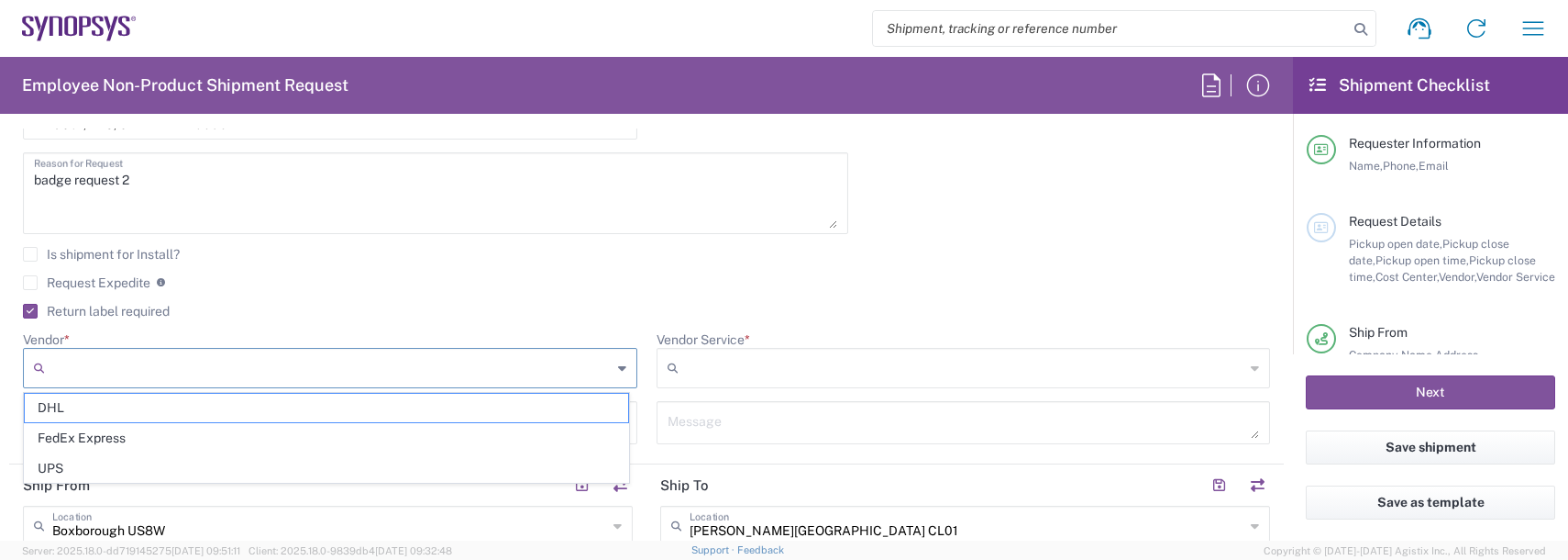
click at [376, 374] on input "Vendor *" at bounding box center [331, 367] width 560 height 29
click at [111, 438] on span "FedEx Express" at bounding box center [326, 438] width 603 height 28
type input "FedEx Express"
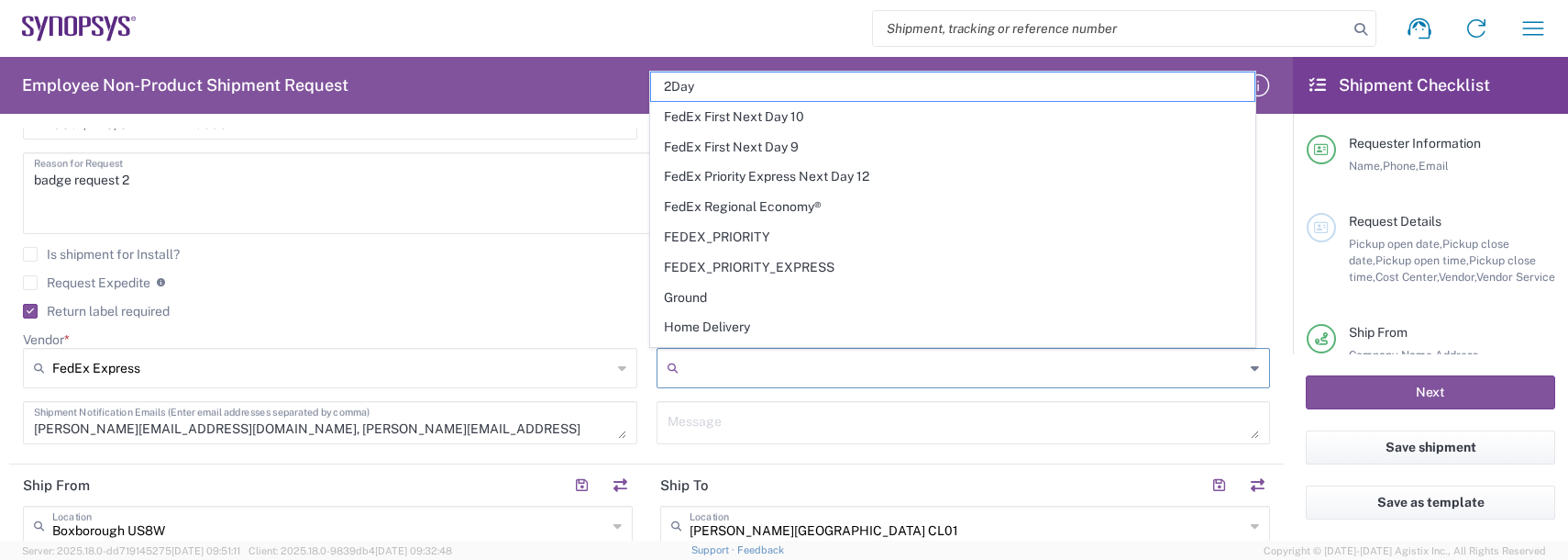
drag, startPoint x: 764, startPoint y: 372, endPoint x: 743, endPoint y: 381, distance: 22.8
click at [762, 372] on input "Vendor Service *" at bounding box center [966, 367] width 560 height 29
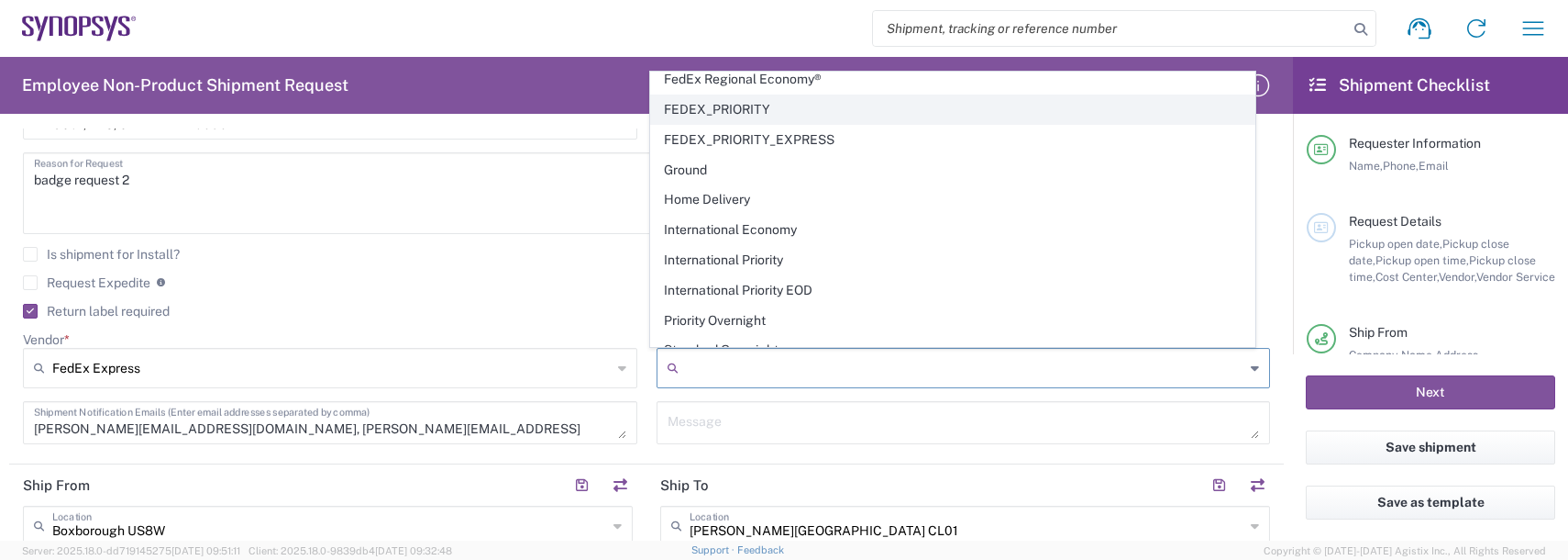
scroll to position [146, 0]
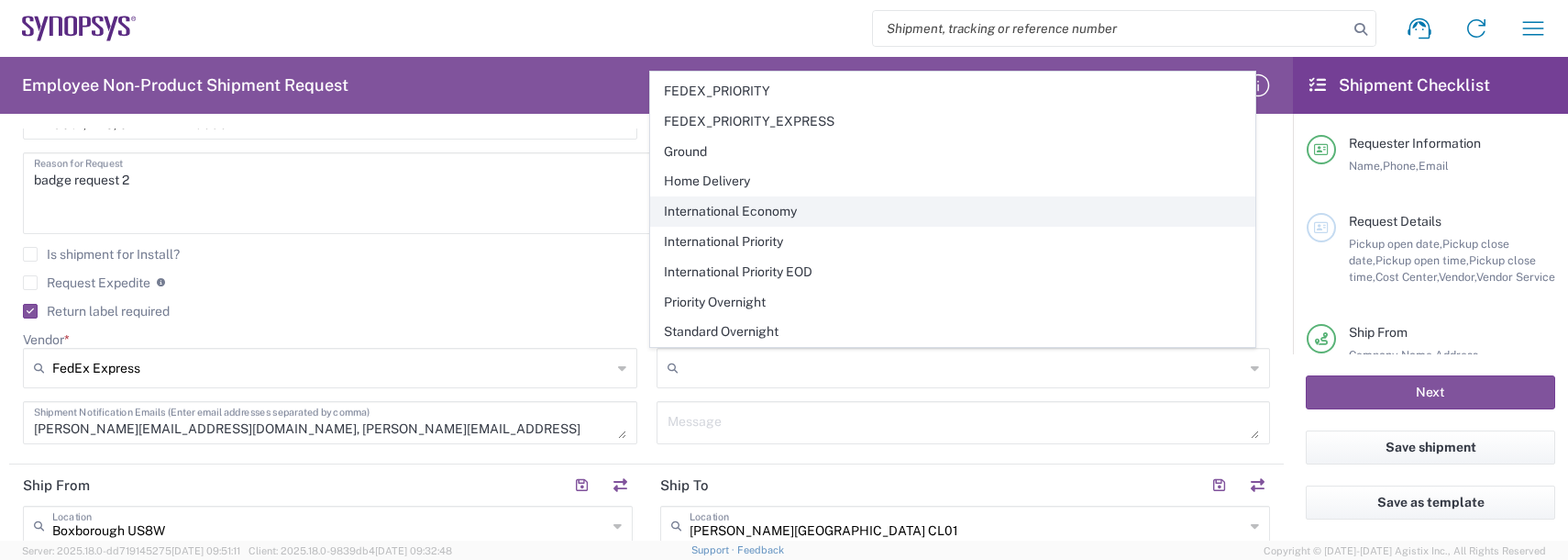
click at [705, 206] on span "International Economy" at bounding box center [953, 212] width 603 height 28
type input "International Economy"
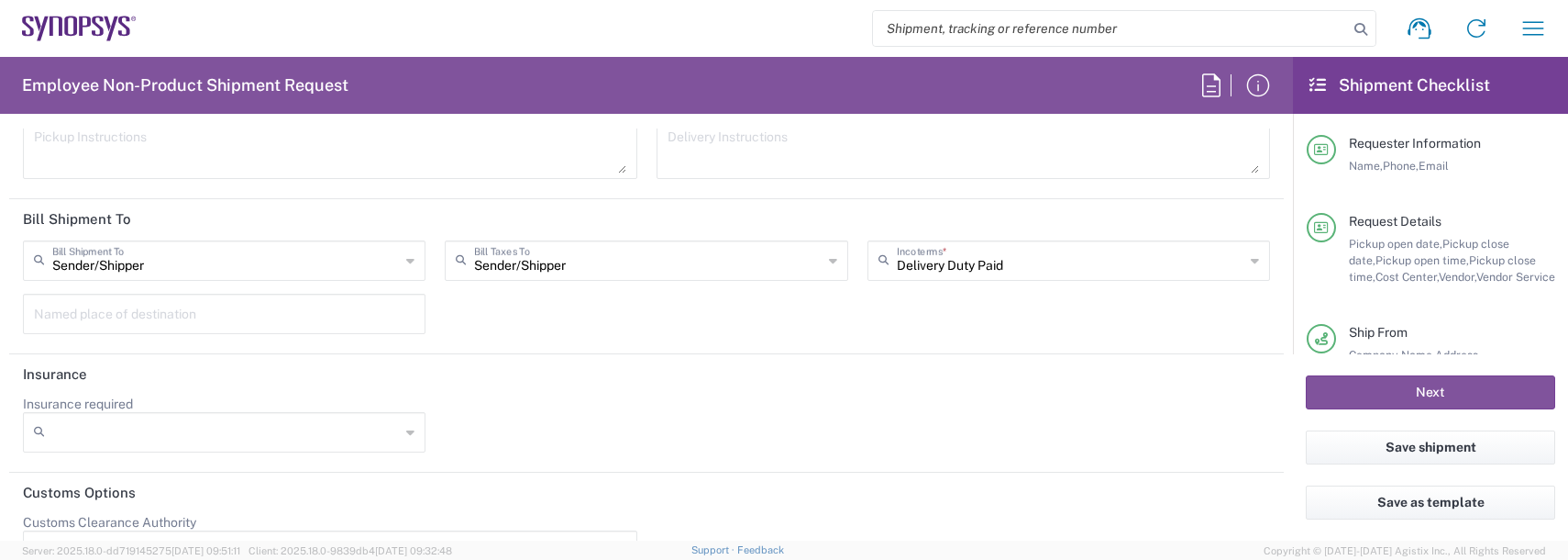
scroll to position [3185, 0]
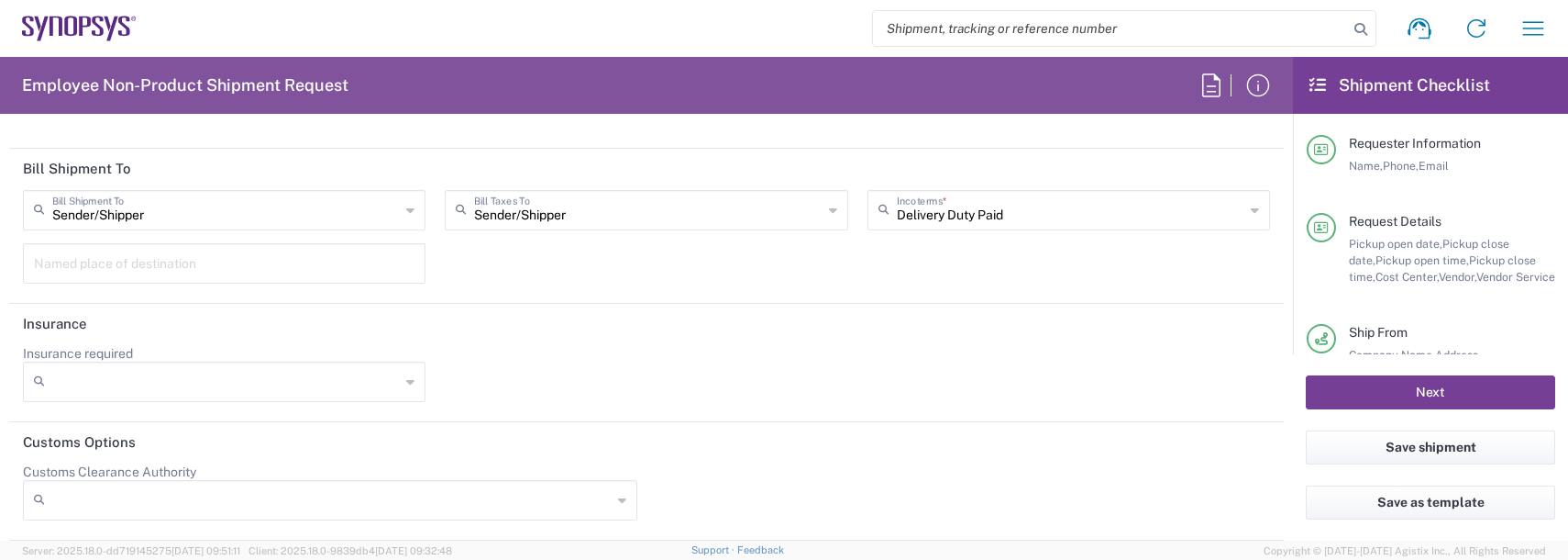
click at [1360, 389] on button "Next" at bounding box center [1430, 392] width 249 height 34
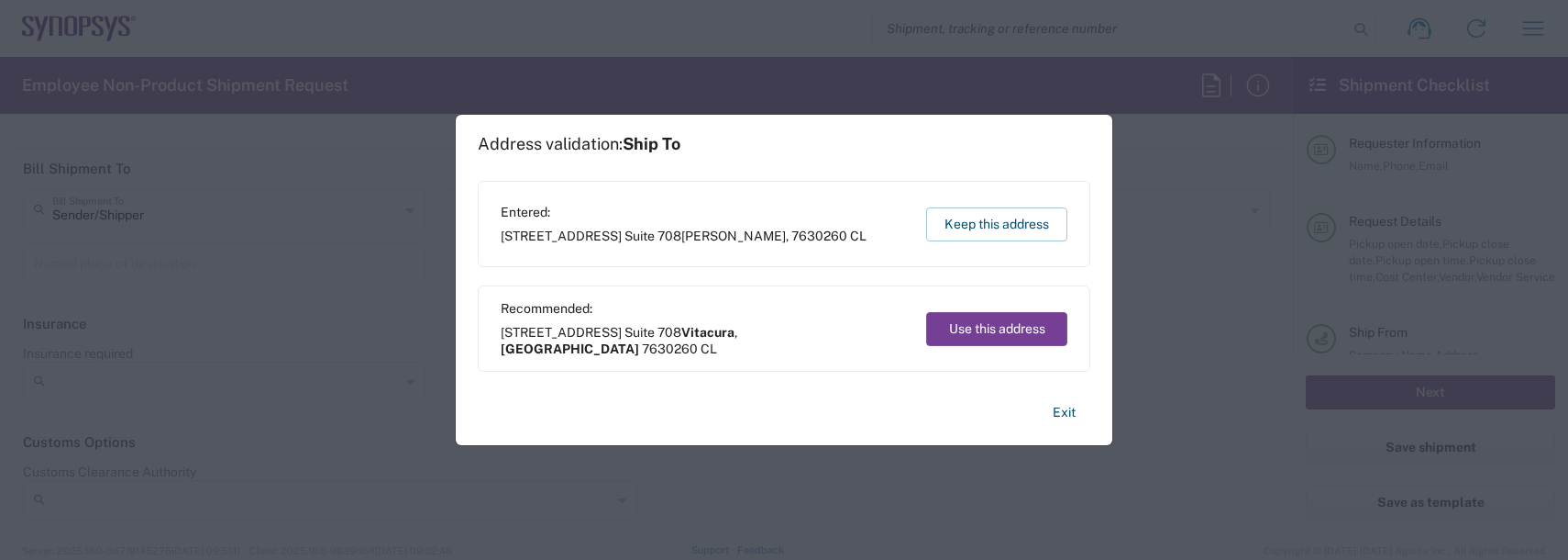
click at [1001, 324] on button "Use this address" at bounding box center [996, 329] width 142 height 34
type input "Vitacura"
type input "[GEOGRAPHIC_DATA]"
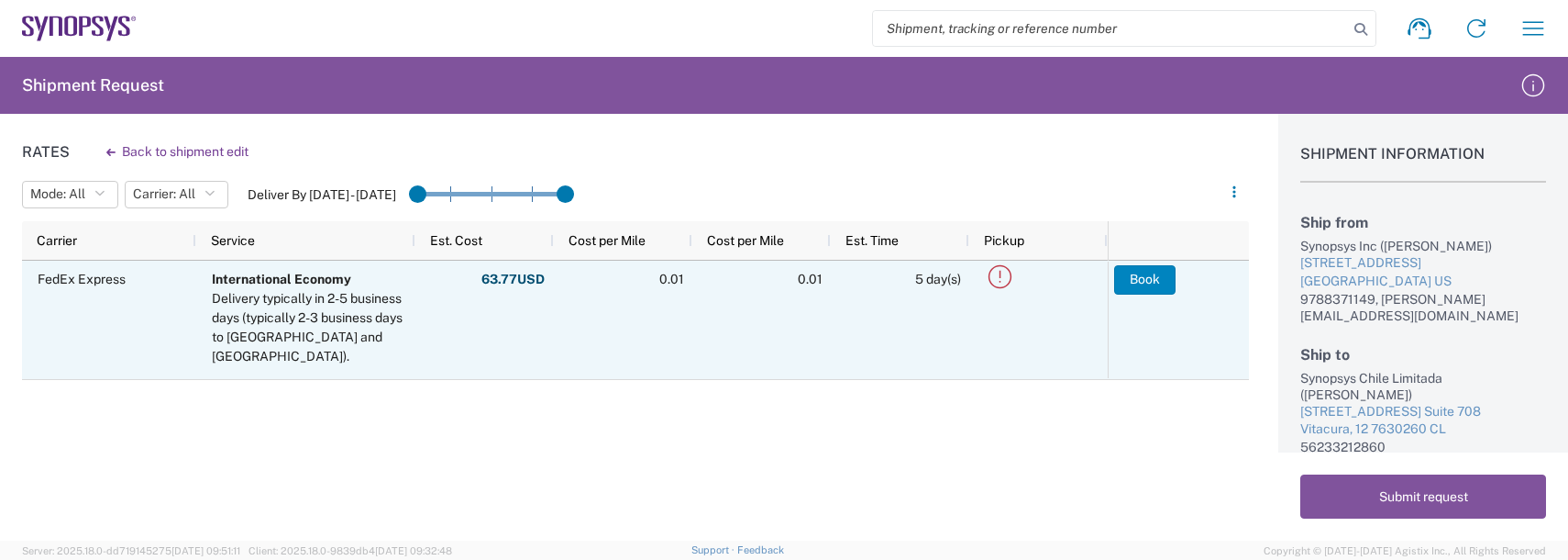
click at [1152, 279] on button "Book" at bounding box center [1145, 280] width 62 height 29
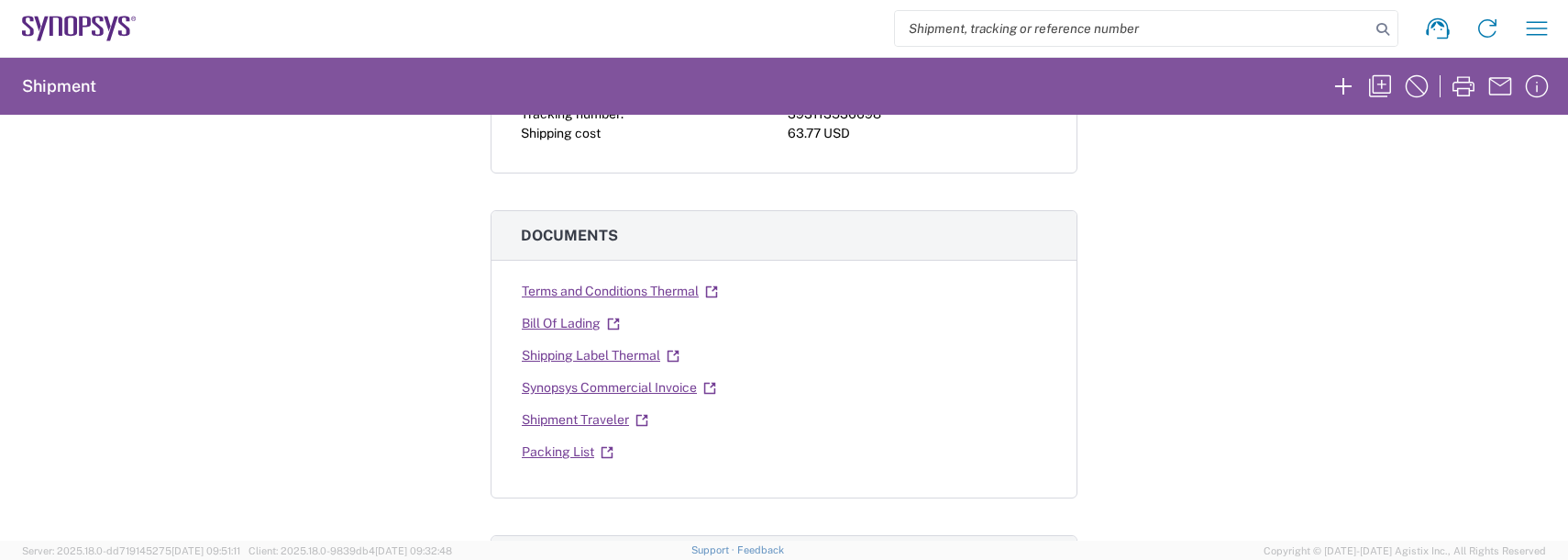
scroll to position [459, 0]
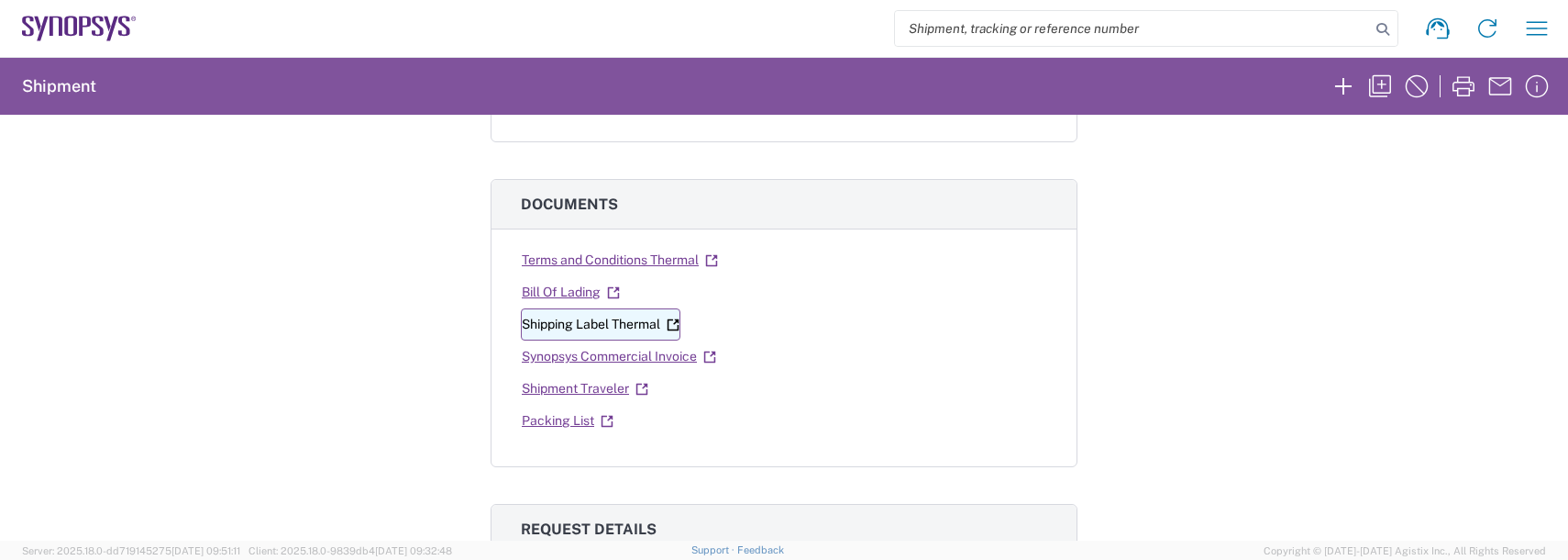
click at [571, 320] on link "Shipping Label Thermal" at bounding box center [600, 324] width 160 height 32
click at [539, 285] on link "Bill Of Lading" at bounding box center [571, 292] width 100 height 32
click at [588, 351] on link "Synopsys Commercial Invoice" at bounding box center [618, 356] width 196 height 32
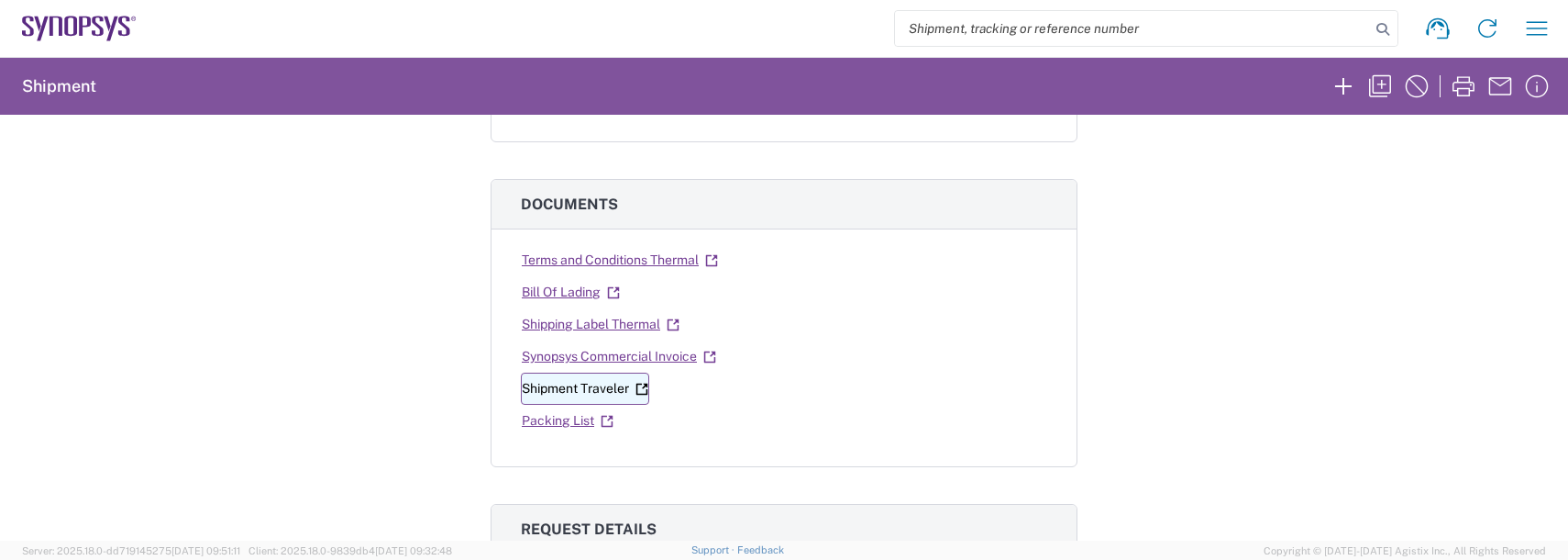
click at [570, 390] on link "Shipment Traveler" at bounding box center [585, 388] width 129 height 32
click at [550, 420] on link "Packing List" at bounding box center [568, 420] width 94 height 32
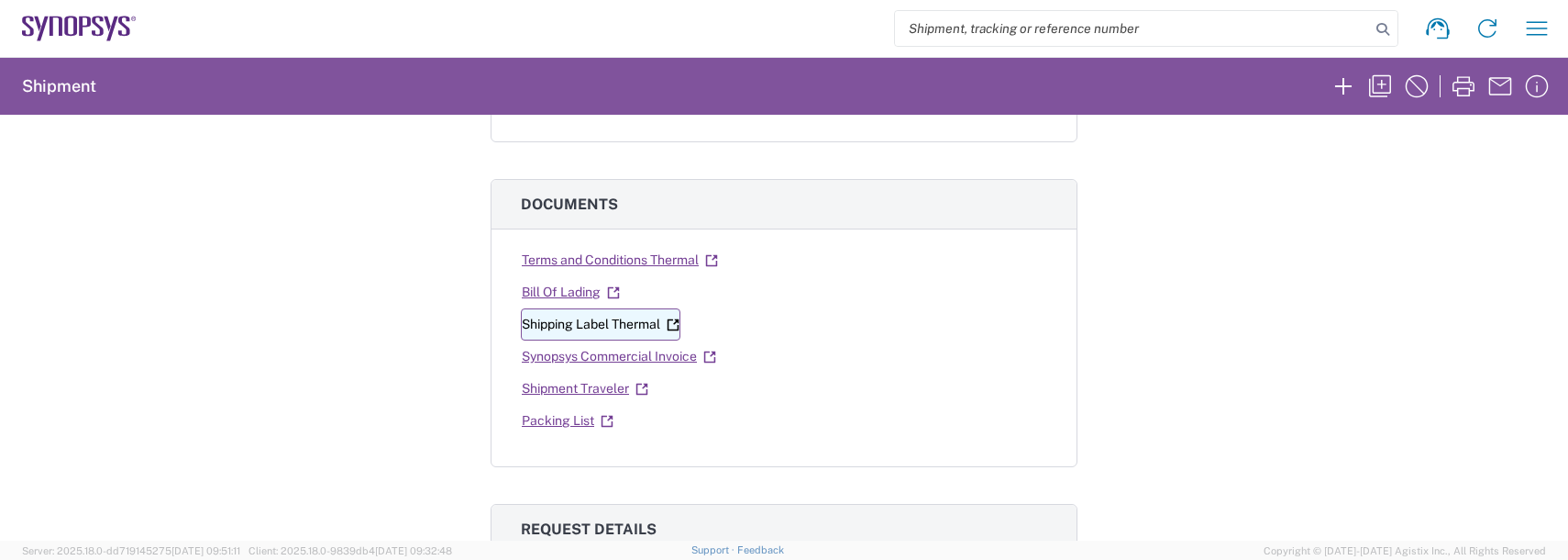
click at [585, 323] on link "Shipping Label Thermal" at bounding box center [600, 324] width 160 height 32
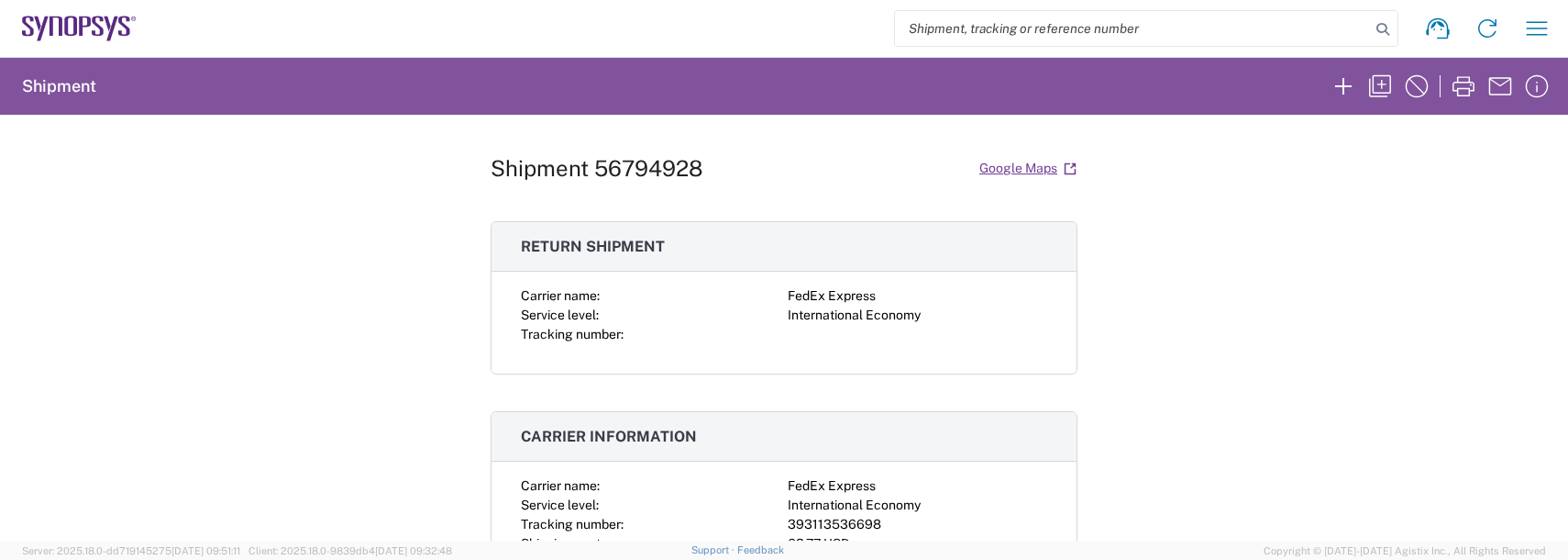
scroll to position [0, 0]
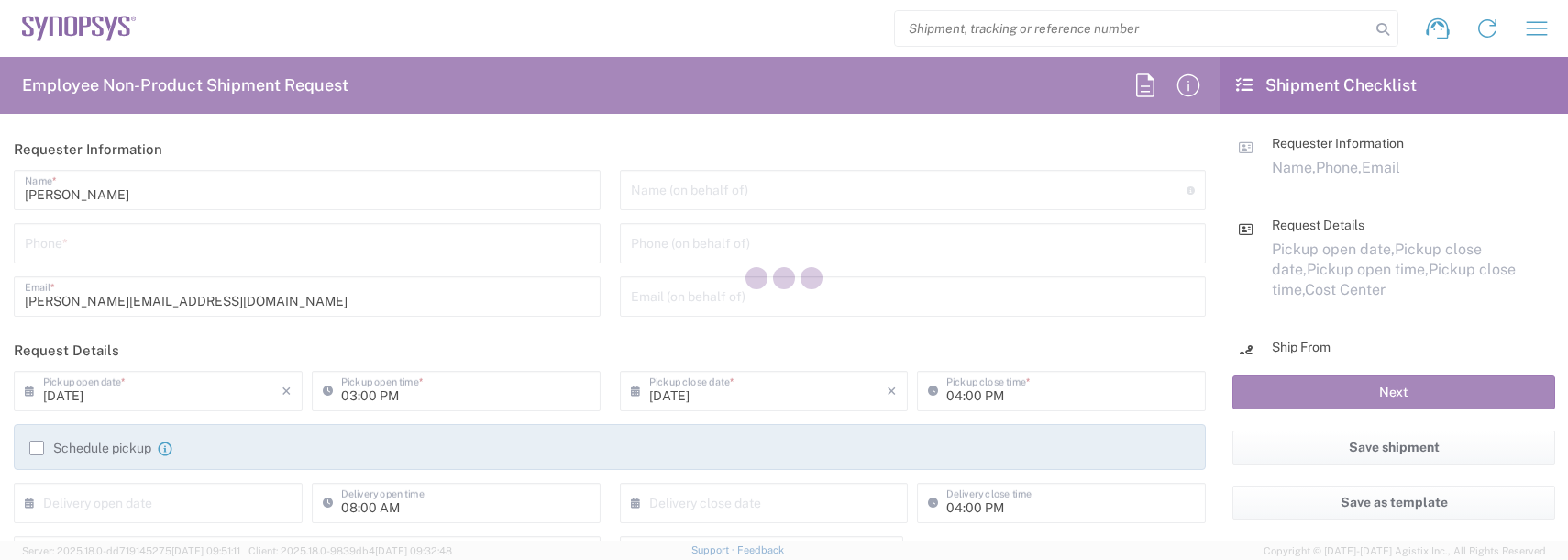
type input "US01, FAC, SAFETY & 110696"
type input "[US_STATE]"
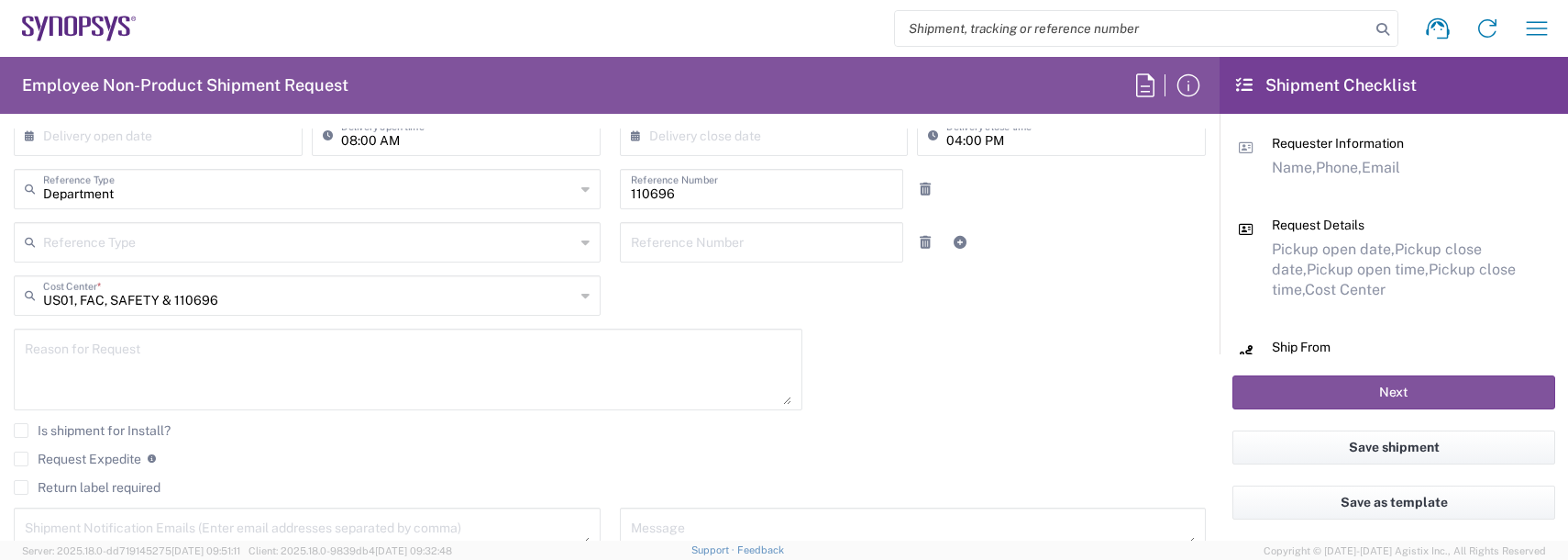
scroll to position [551, 0]
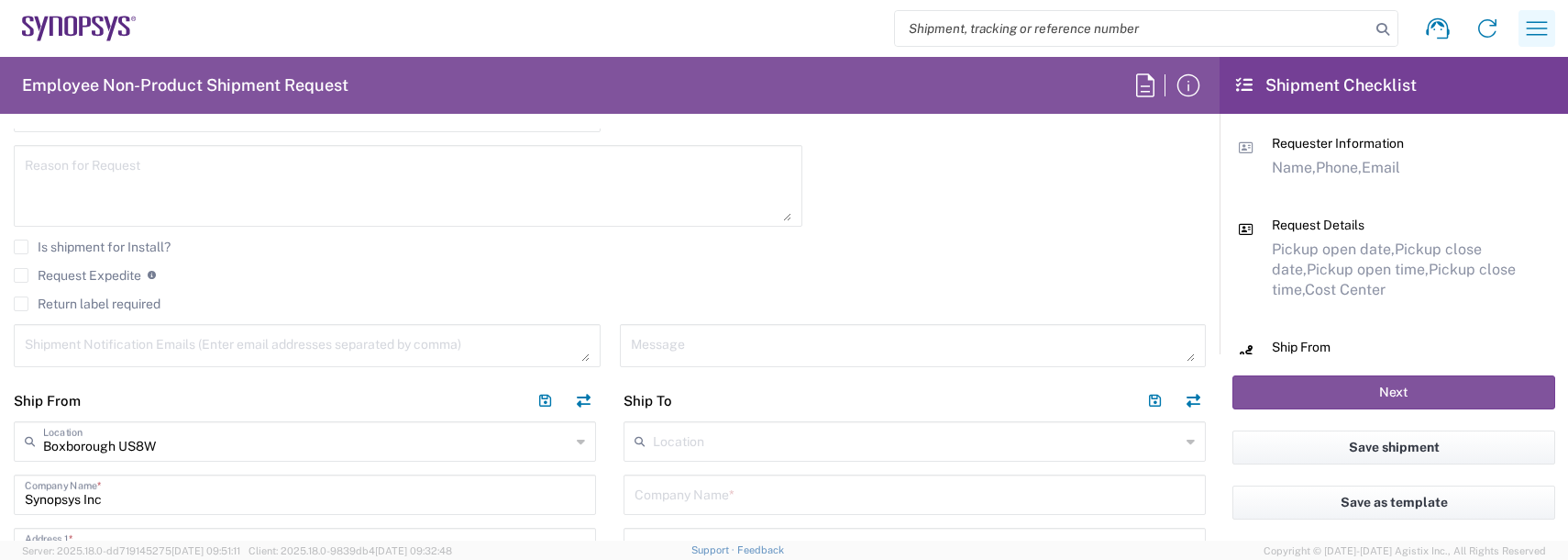
click at [1543, 17] on icon "button" at bounding box center [1536, 28] width 29 height 29
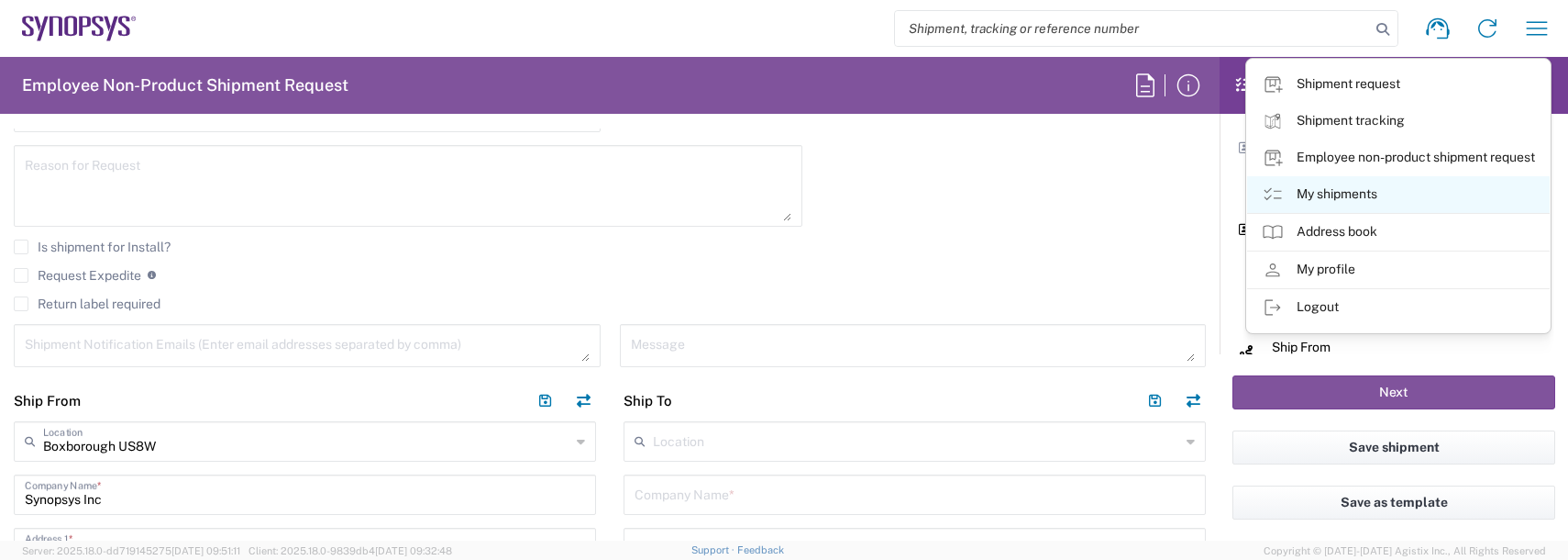
click at [1308, 195] on link "My shipments" at bounding box center [1397, 194] width 302 height 37
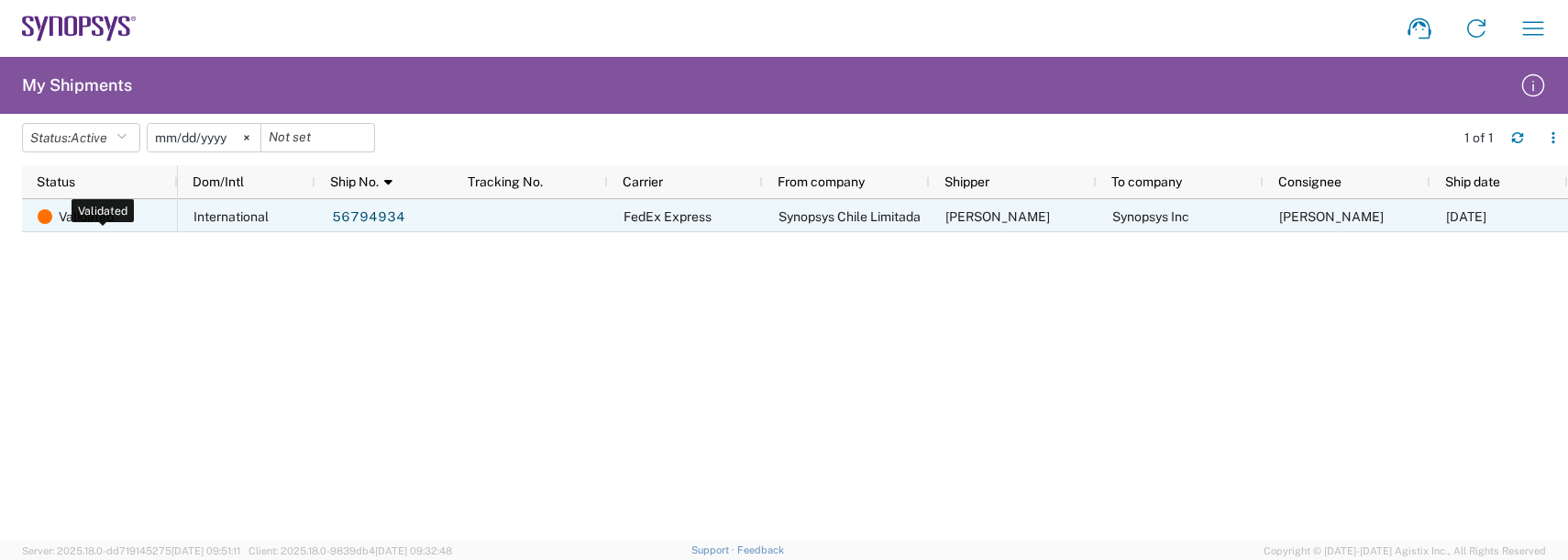
click at [83, 211] on span "Validated" at bounding box center [86, 216] width 55 height 33
click at [377, 215] on link "56794934" at bounding box center [368, 217] width 75 height 29
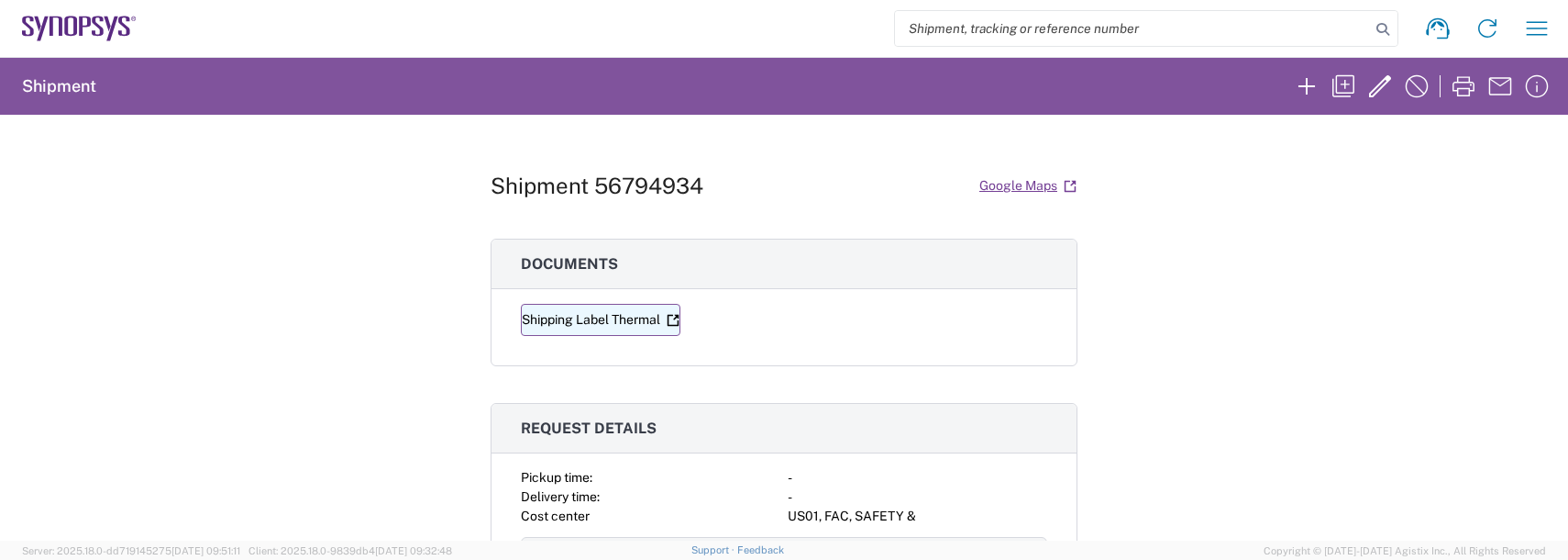
click at [627, 314] on link "Shipping Label Thermal" at bounding box center [600, 319] width 160 height 32
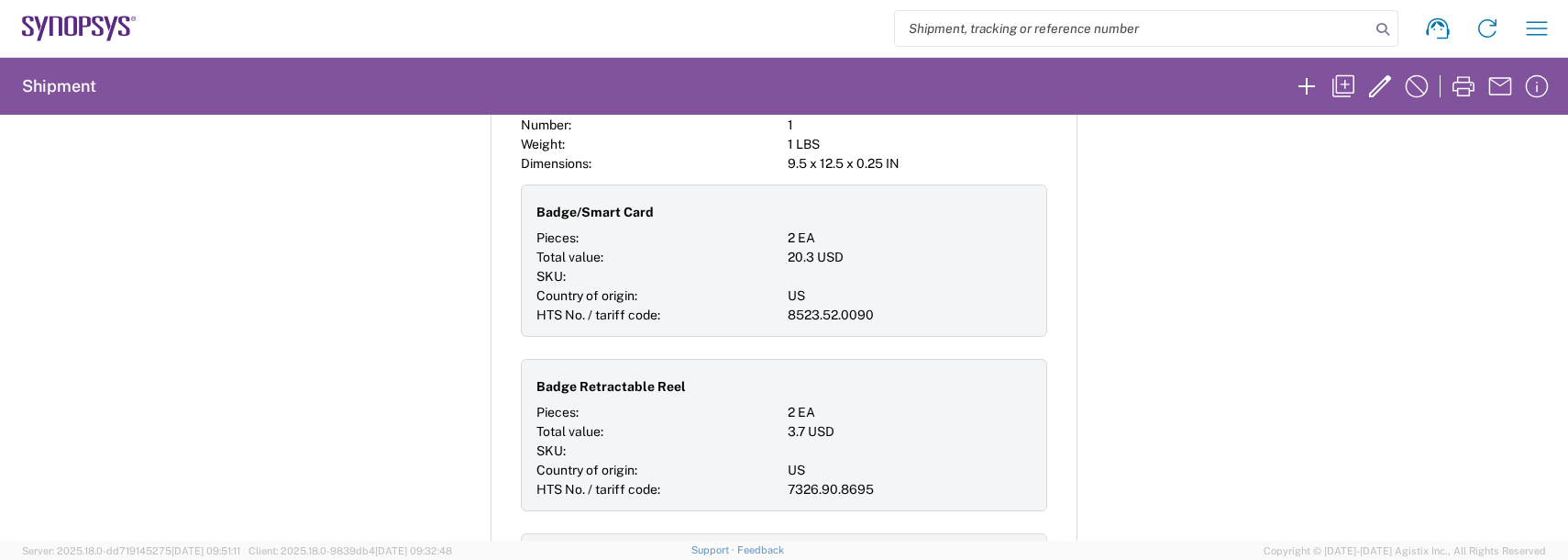
scroll to position [1193, 0]
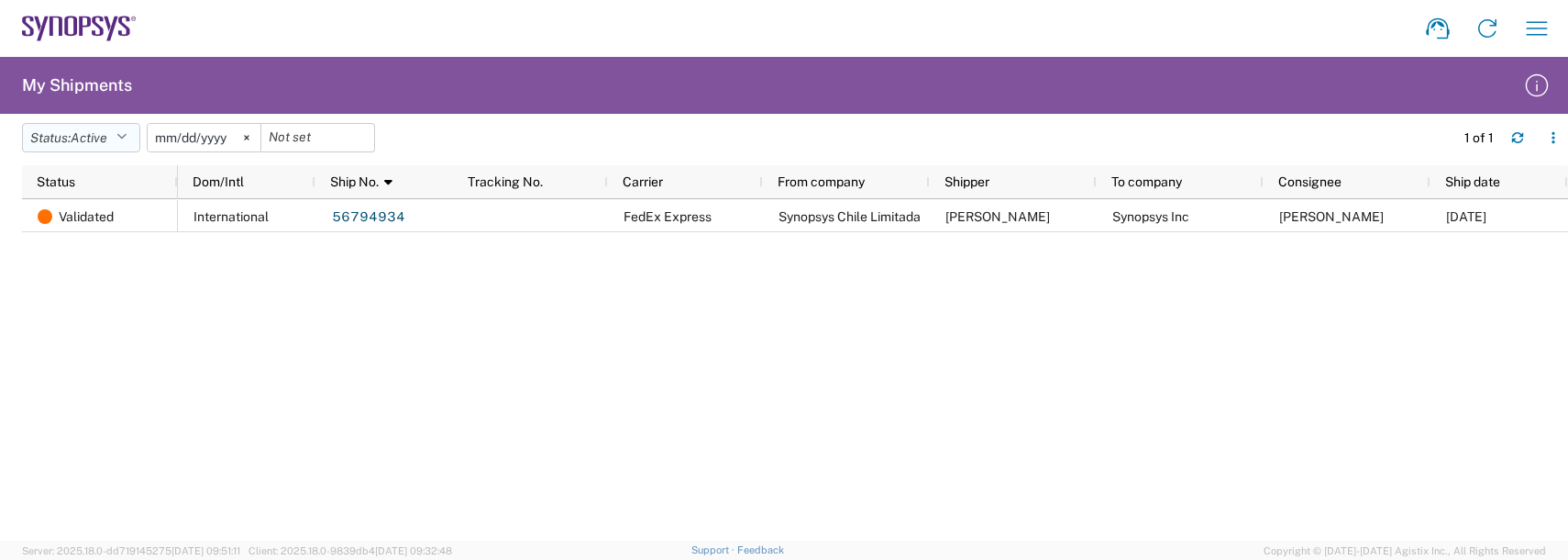
click at [122, 135] on icon "button" at bounding box center [122, 137] width 10 height 13
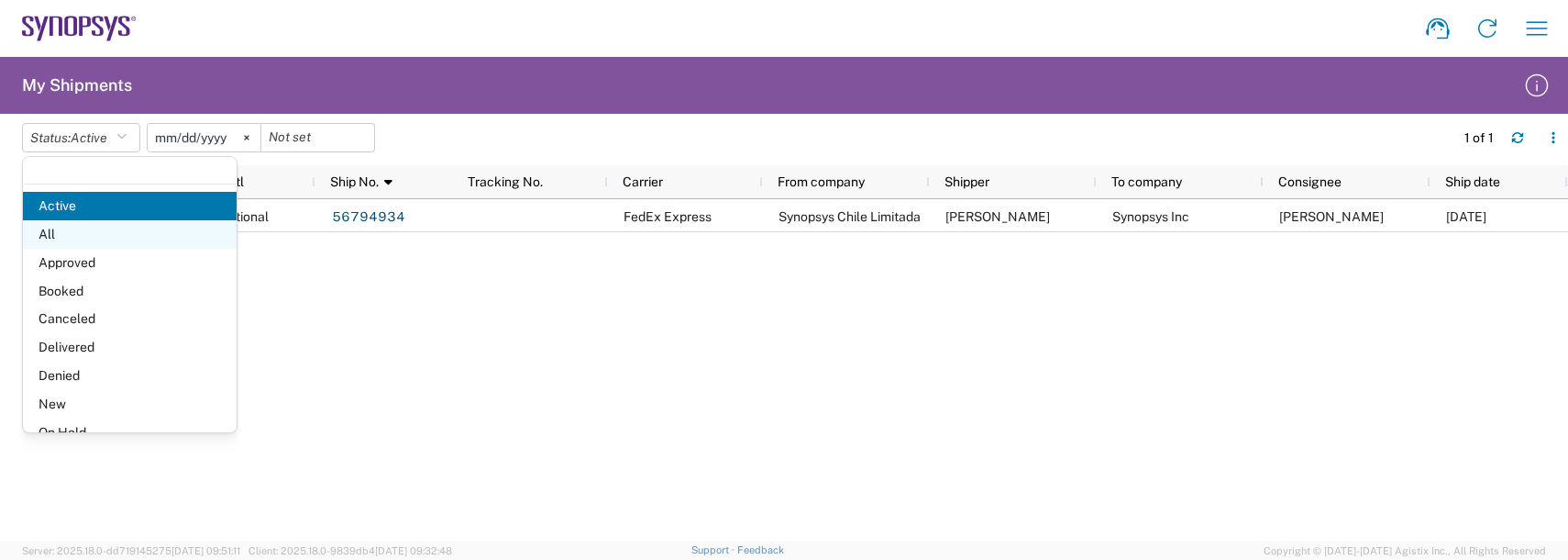
click at [60, 240] on span "All" at bounding box center [130, 235] width 213 height 28
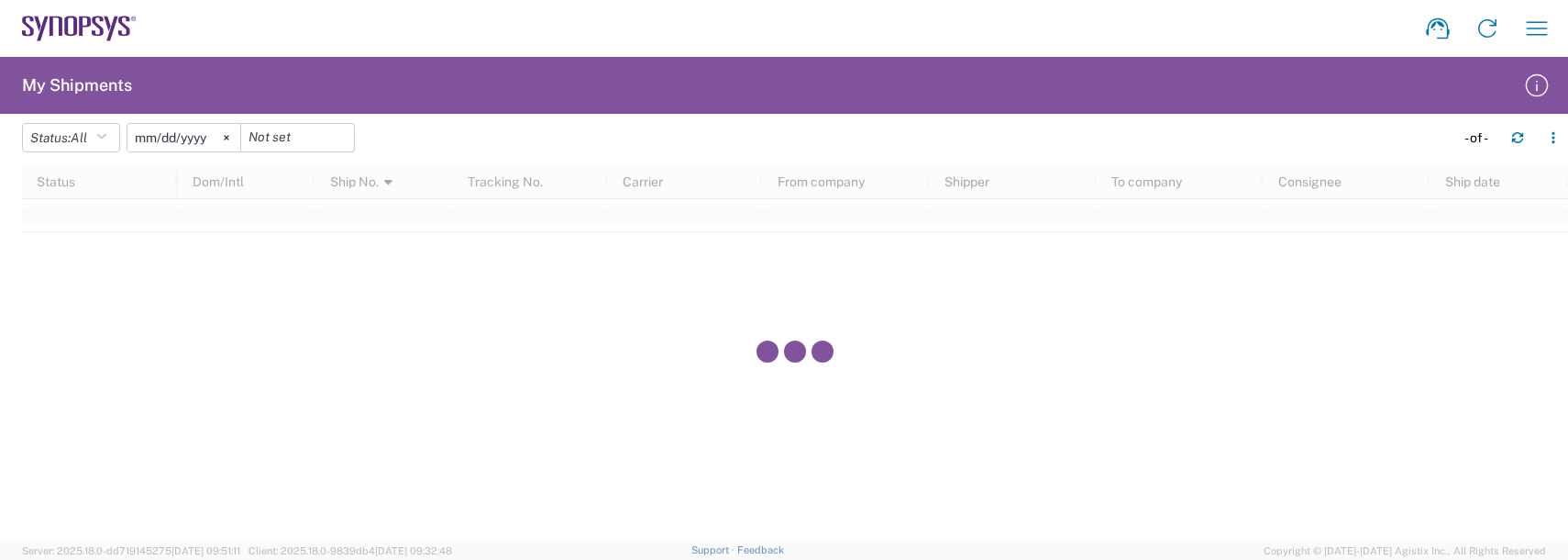
click at [217, 40] on div "Shipment request Shipment tracking Employee non-product shipment request My shi…" at bounding box center [849, 28] width 1424 height 44
click at [673, 85] on agx-form-header "My Shipments" at bounding box center [784, 85] width 1568 height 57
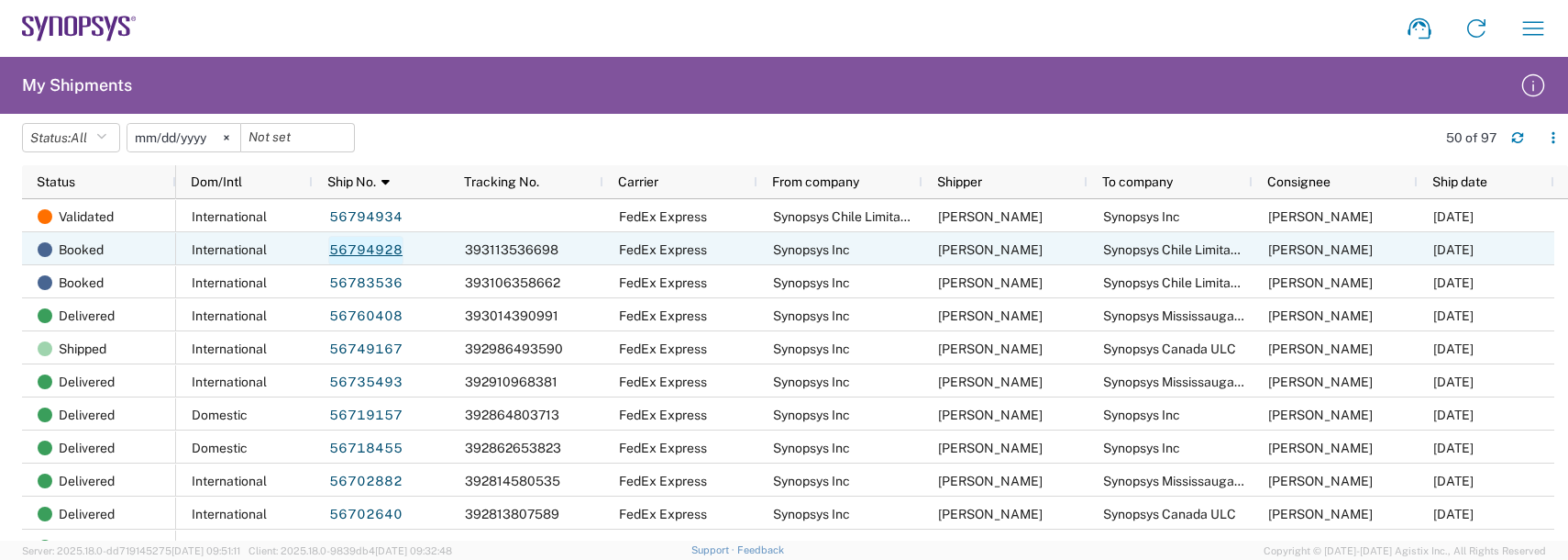
click at [376, 248] on link "56794928" at bounding box center [365, 250] width 75 height 29
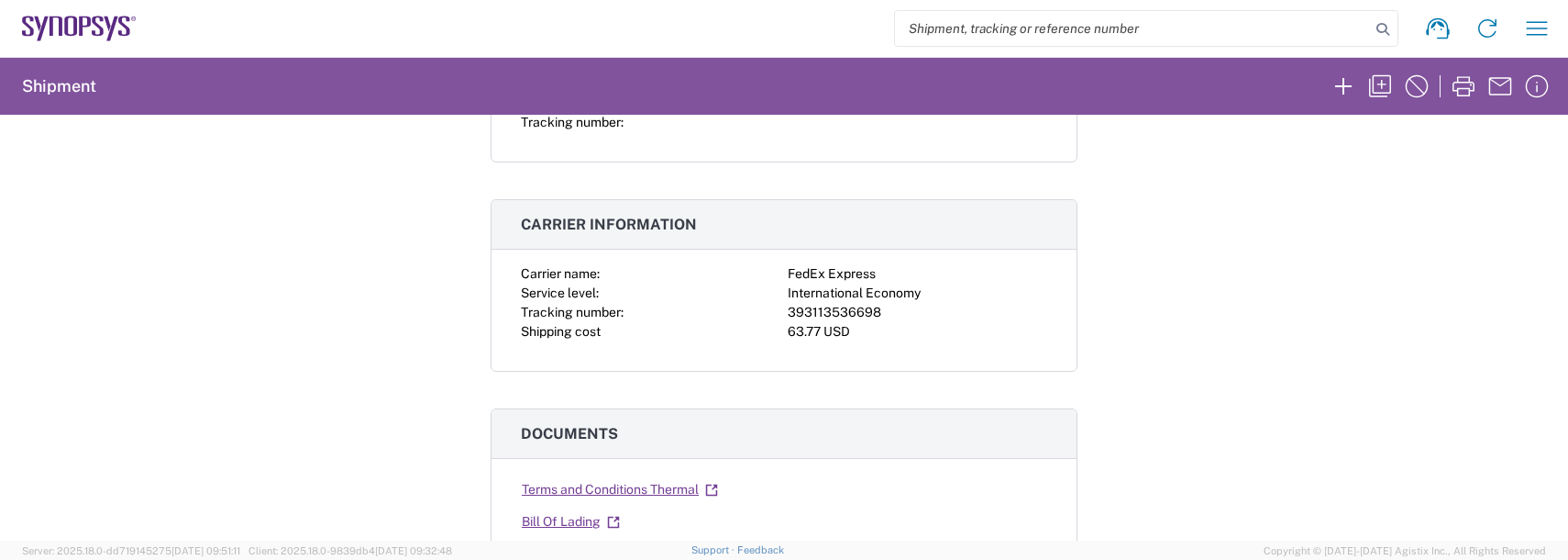
scroll to position [367, 0]
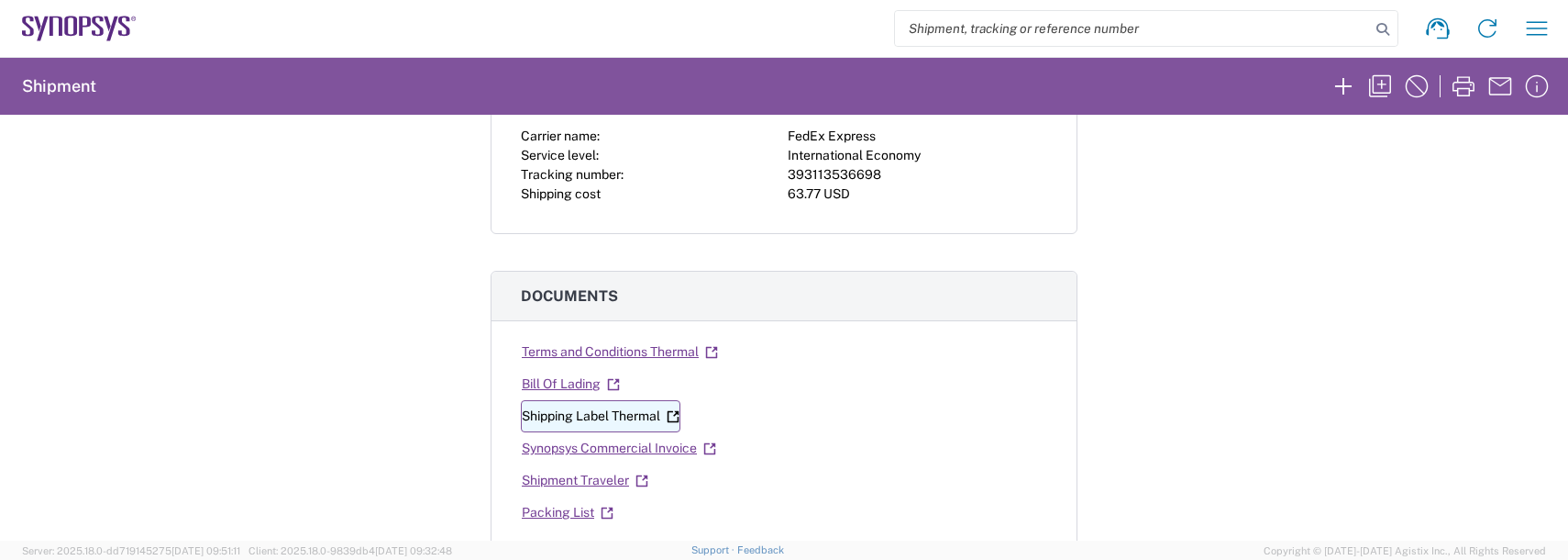
click at [592, 415] on link "Shipping Label Thermal" at bounding box center [600, 416] width 160 height 32
